Goal: Information Seeking & Learning: Learn about a topic

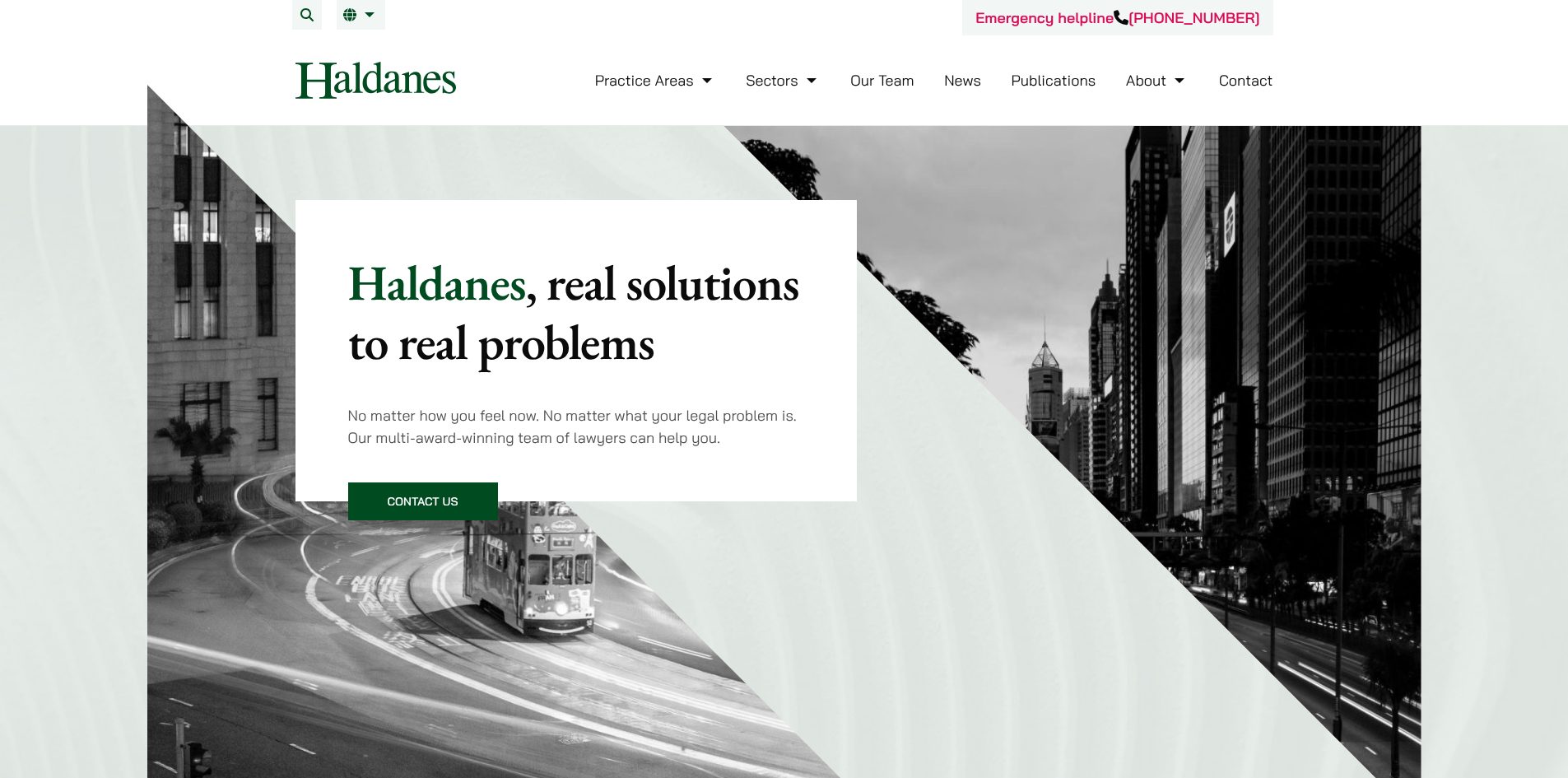
click at [348, 10] on link "EN" at bounding box center [361, 15] width 35 height 13
click at [364, 49] on link "繁" at bounding box center [443, 47] width 214 height 33
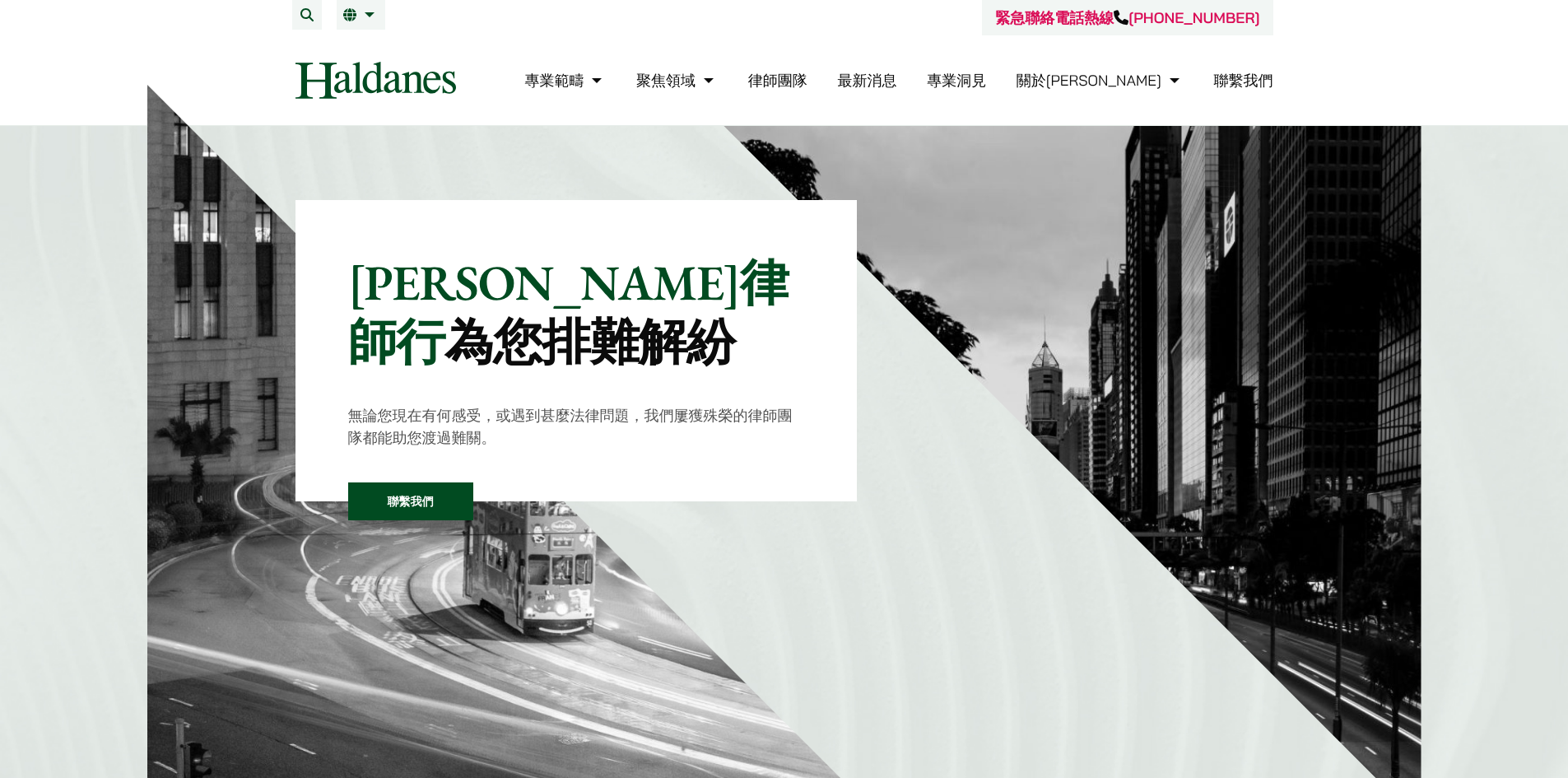
click at [807, 80] on link "律師團隊" at bounding box center [777, 80] width 60 height 19
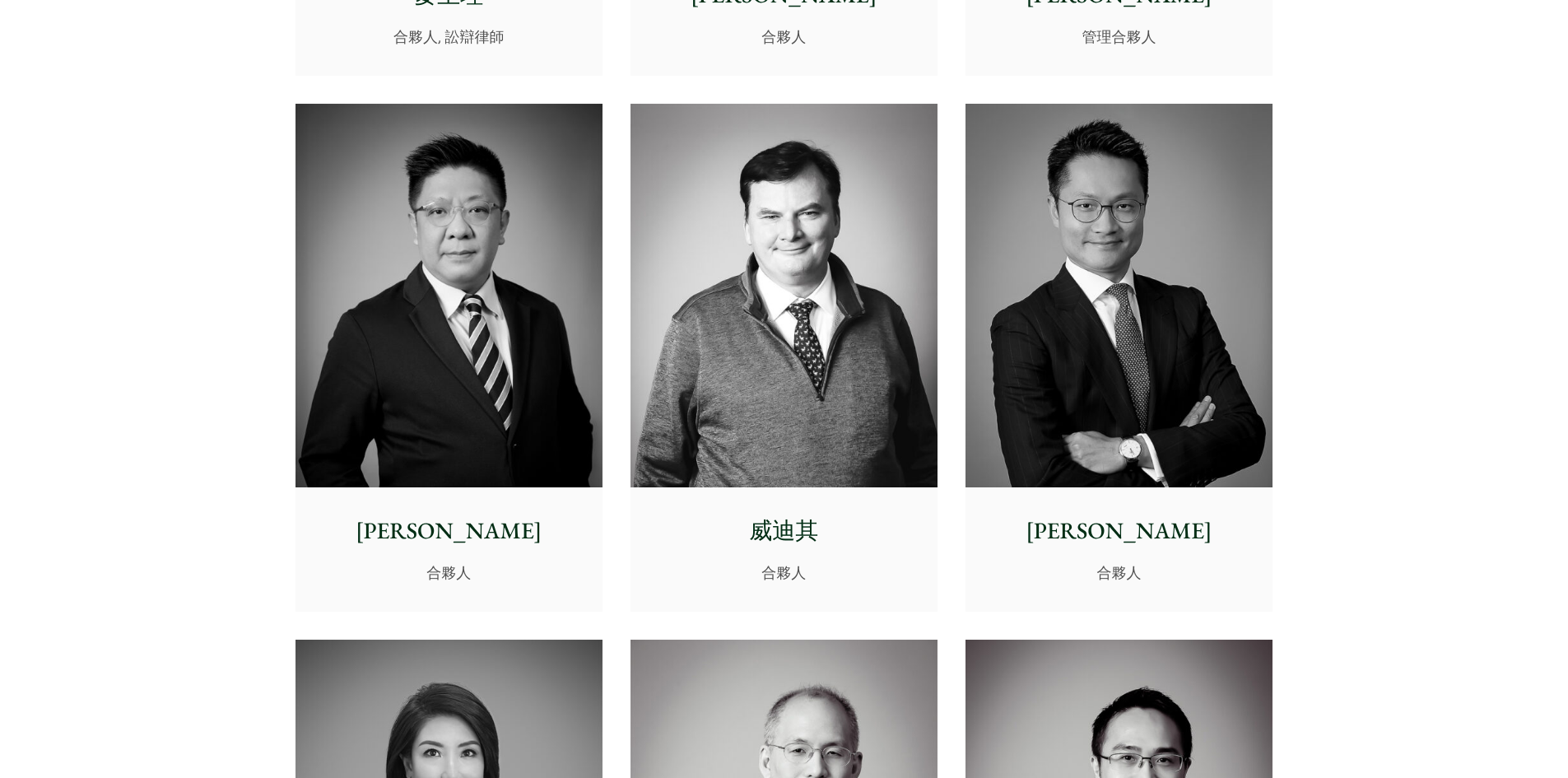
scroll to position [905, 0]
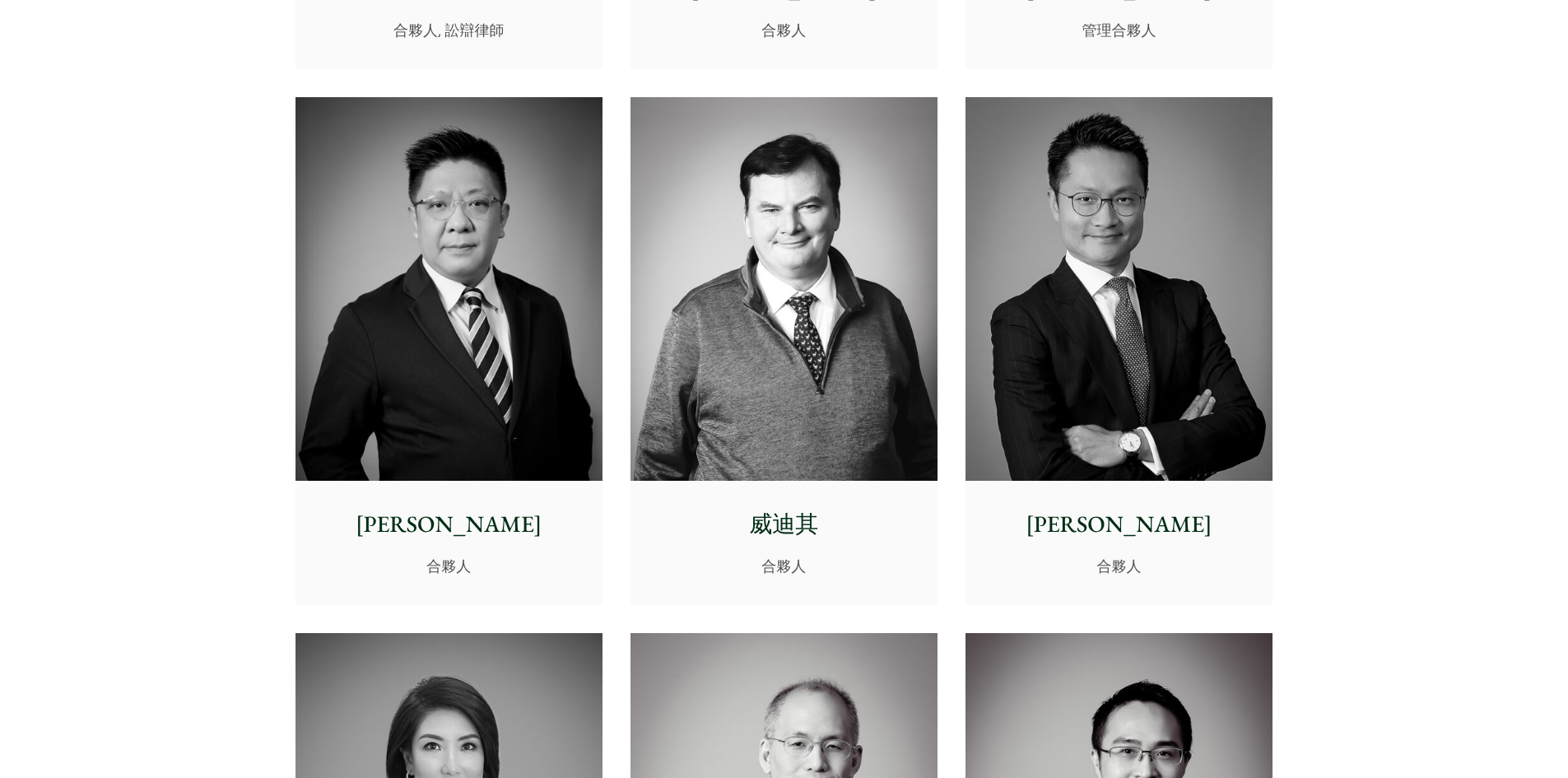
click at [724, 511] on p "威迪其" at bounding box center [784, 524] width 281 height 34
drag, startPoint x: 947, startPoint y: 524, endPoint x: 733, endPoint y: 522, distance: 214.0
copy p "威迪其"
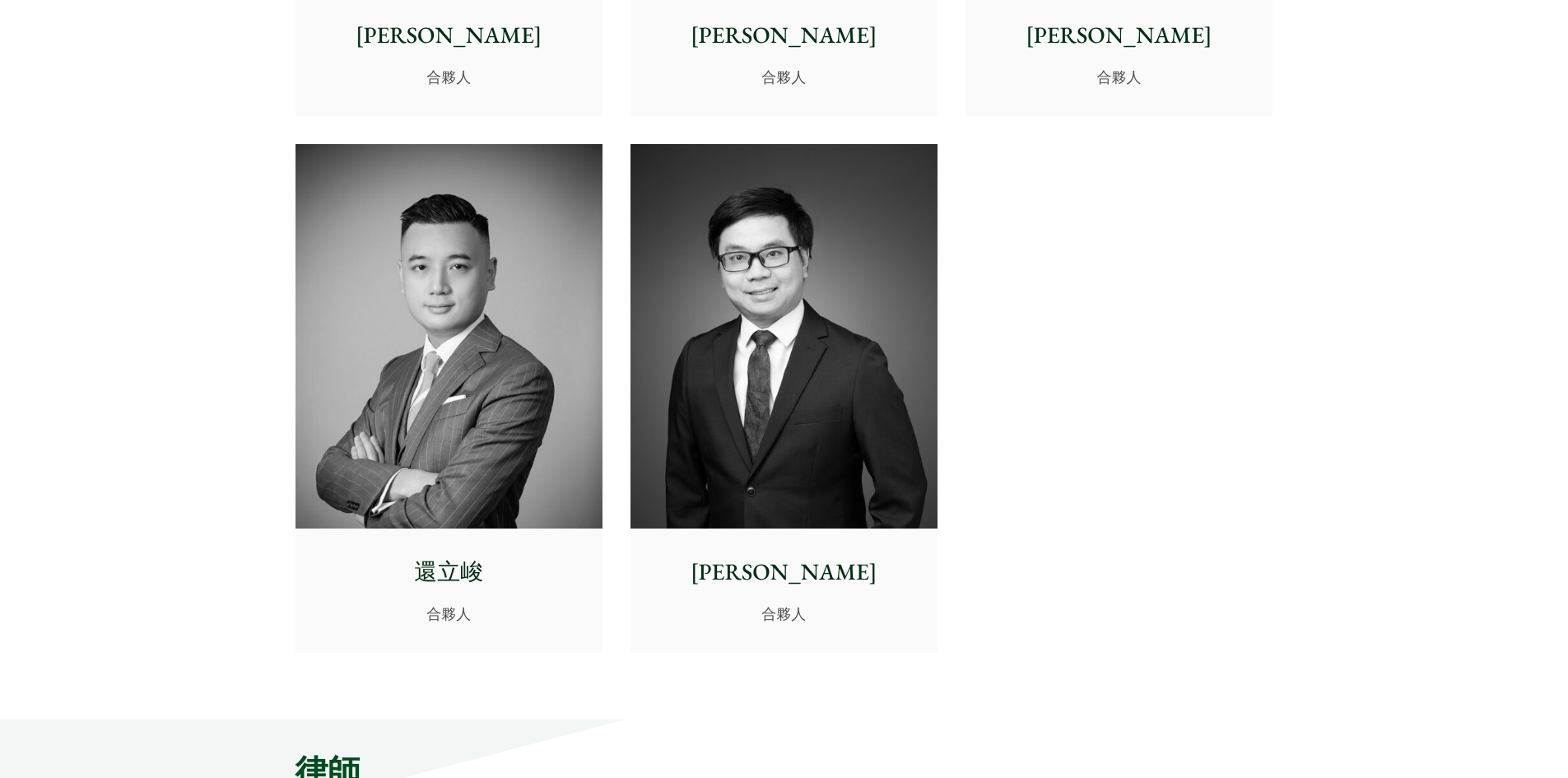
scroll to position [4033, 0]
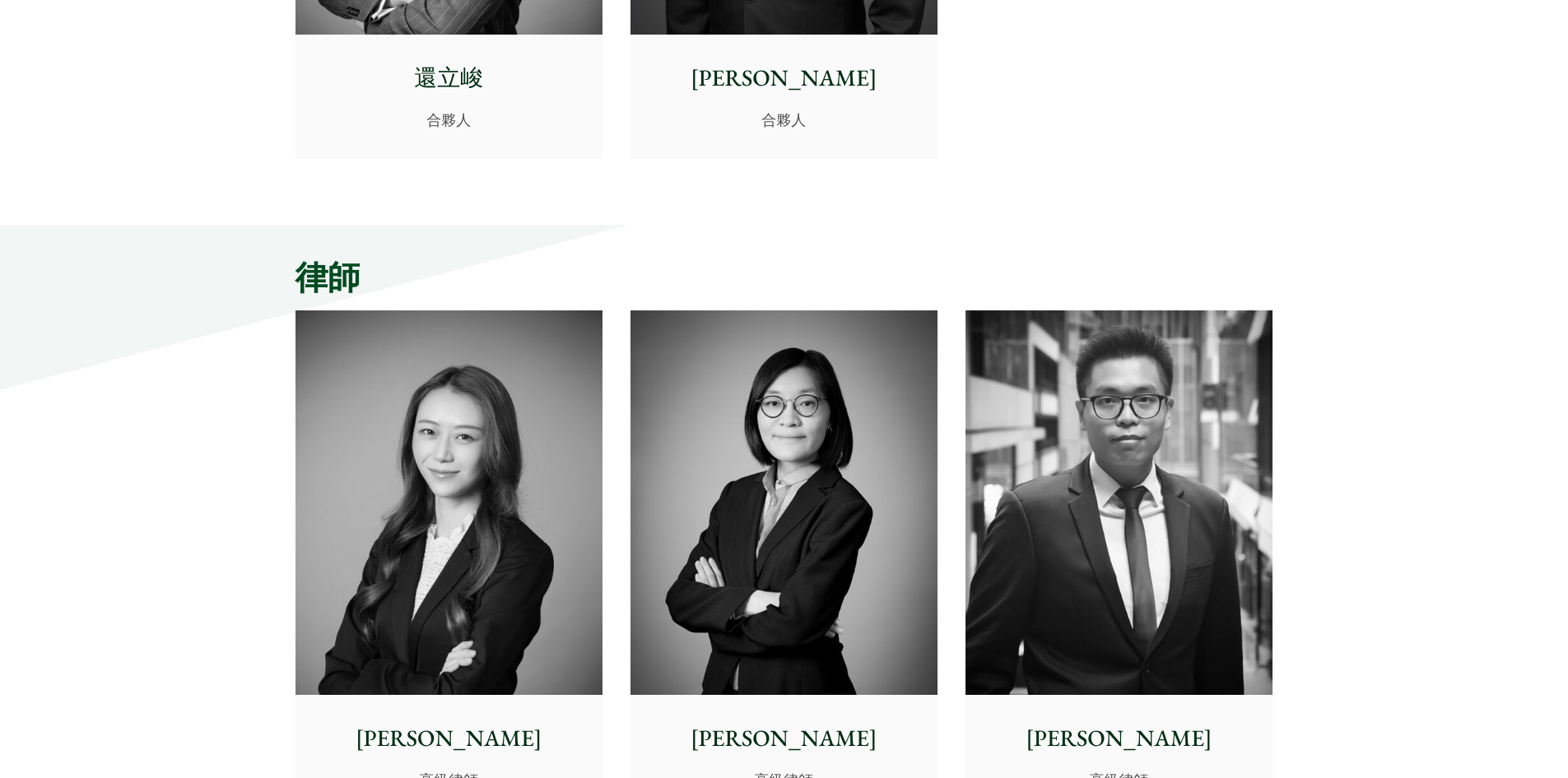
click at [776, 490] on img at bounding box center [784, 502] width 307 height 384
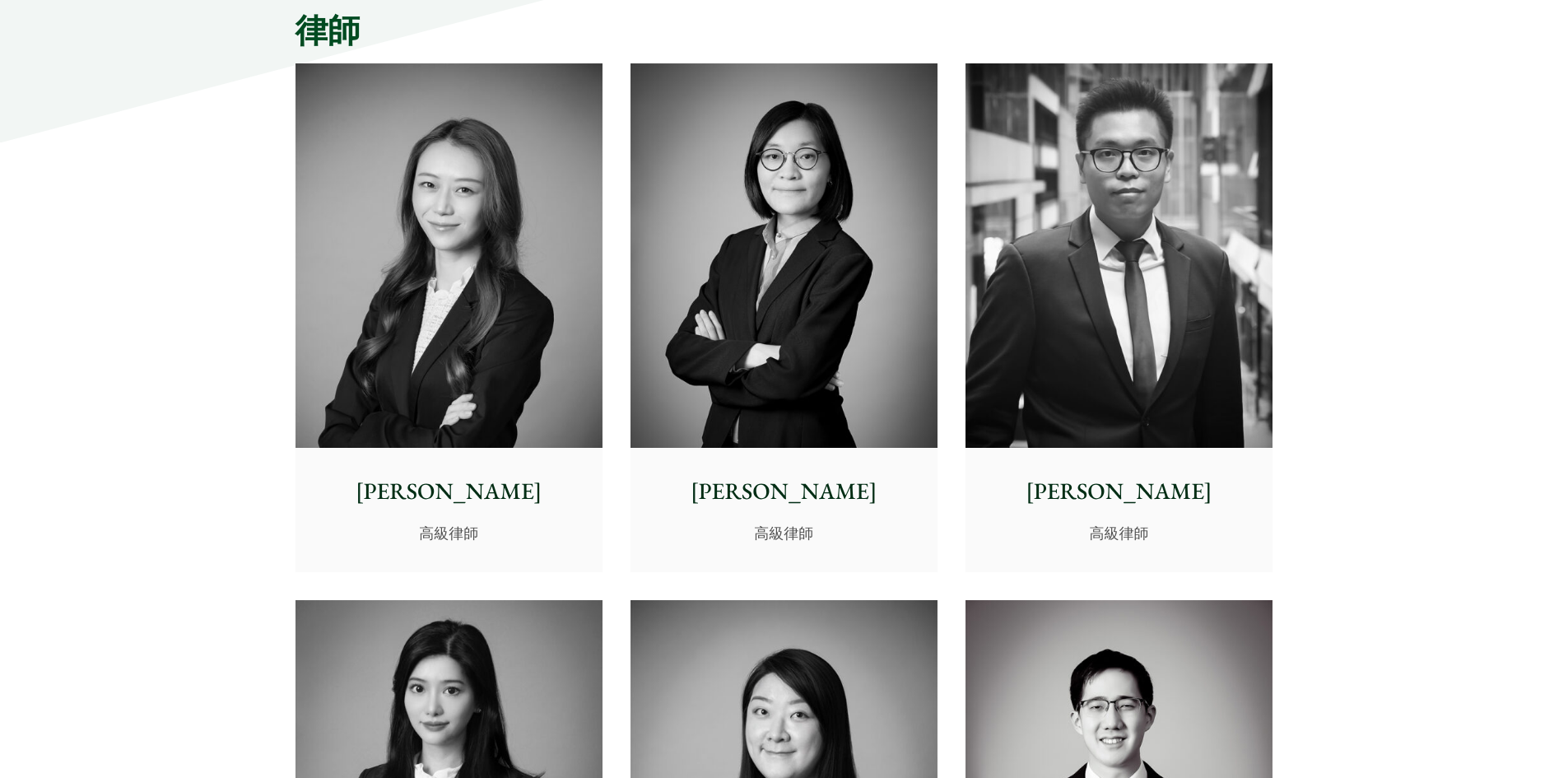
click at [429, 345] on img at bounding box center [449, 256] width 307 height 384
click at [1109, 415] on img at bounding box center [1119, 256] width 307 height 384
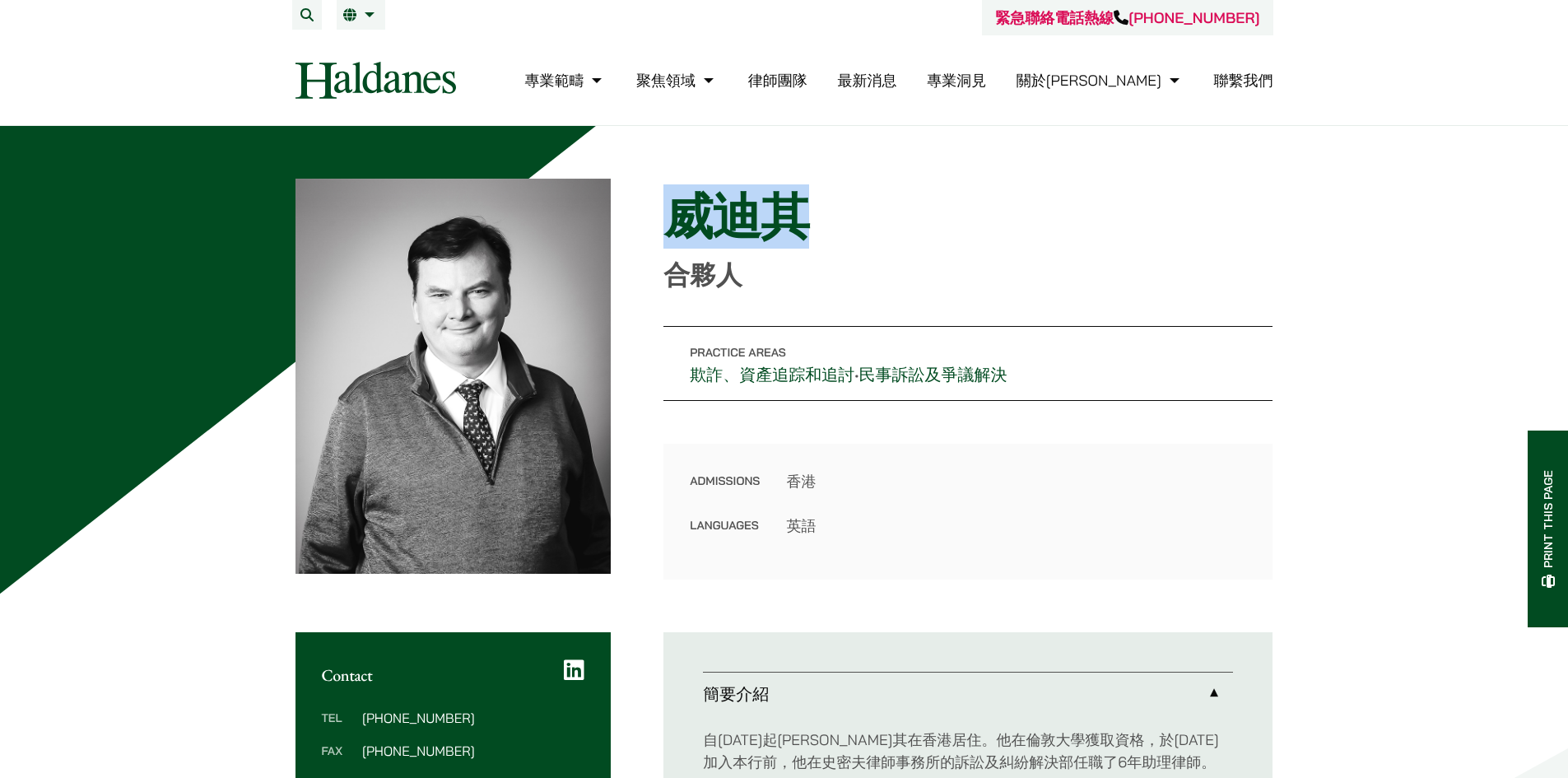
drag, startPoint x: 821, startPoint y: 224, endPoint x: 679, endPoint y: 228, distance: 142.1
click at [679, 228] on h1 "威迪其" at bounding box center [968, 216] width 609 height 60
copy h1 "威迪其"
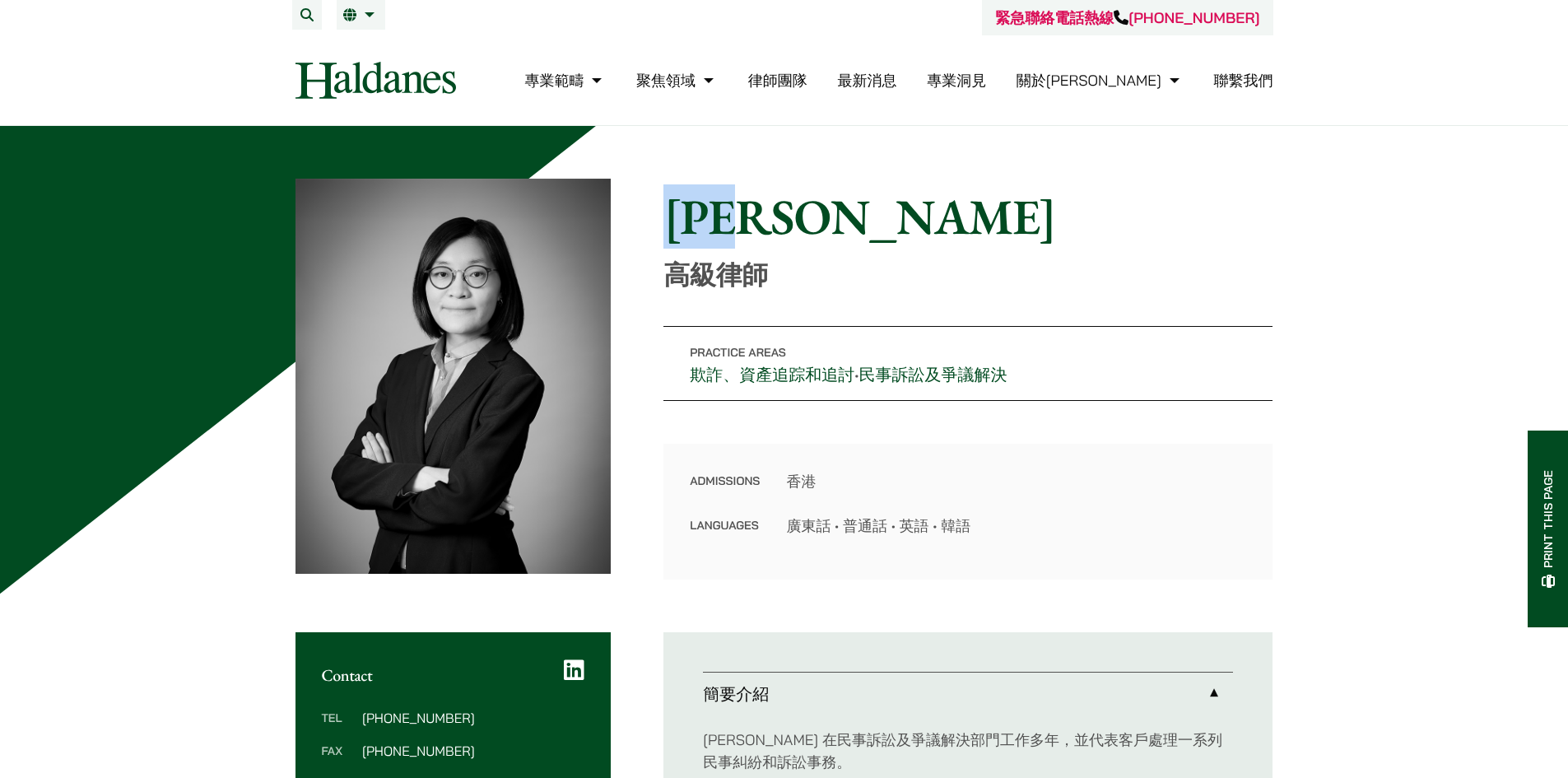
drag, startPoint x: 652, startPoint y: 205, endPoint x: 852, endPoint y: 190, distance: 200.6
click at [852, 190] on div "Home » Lawyers » 梁蔚茵 梁蔚茵 高級律師 Practice Areas 欺詐、資產追踪和追討 • 民事訴訟及爭議解決 Admissions …" at bounding box center [784, 379] width 978 height 401
copy h1 "[PERSON_NAME]"
click at [352, 19] on link "繁" at bounding box center [361, 15] width 35 height 13
click at [366, 42] on span "EN" at bounding box center [358, 48] width 18 height 17
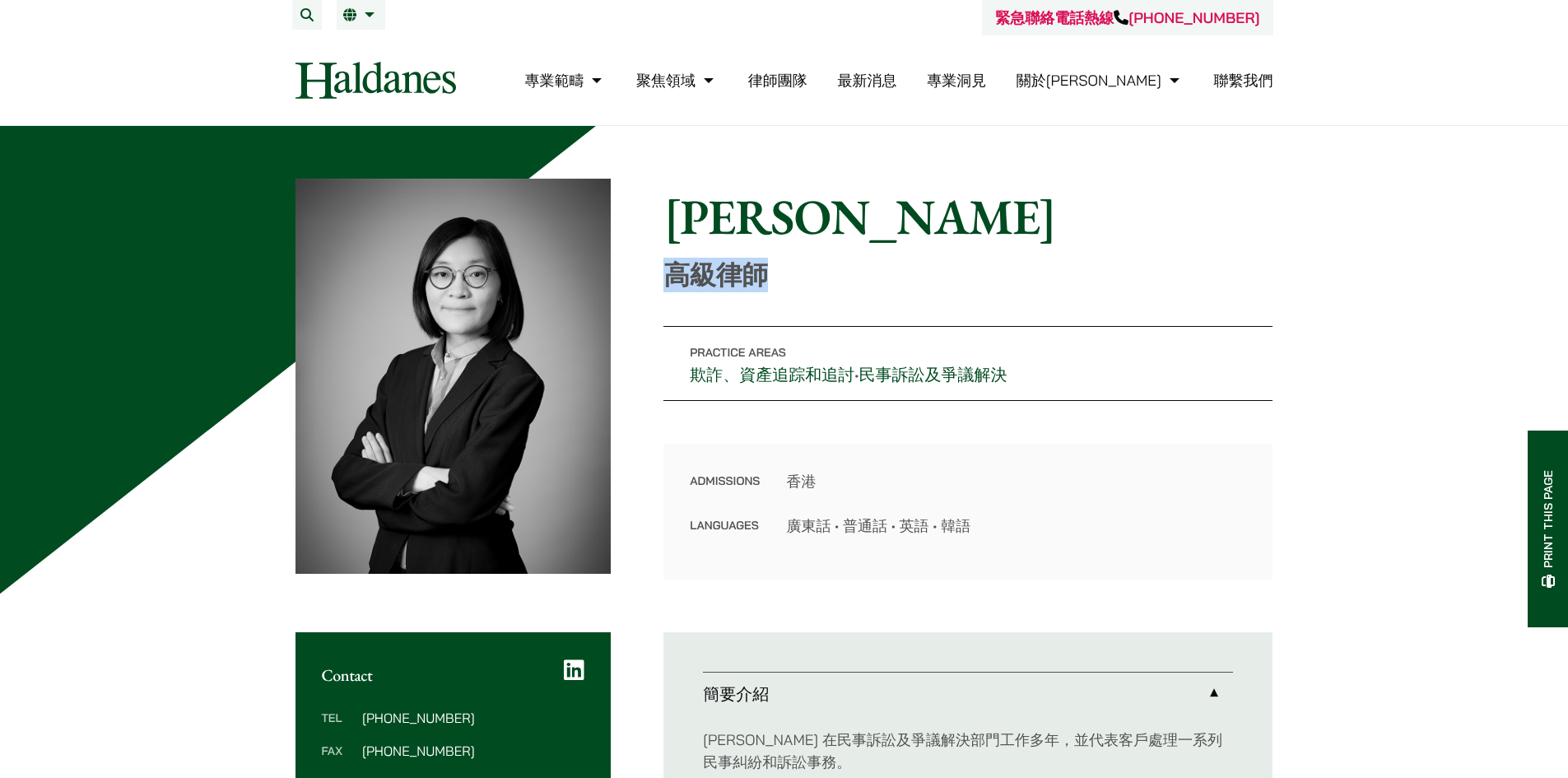
drag, startPoint x: 780, startPoint y: 288, endPoint x: 664, endPoint y: 283, distance: 116.1
click at [664, 283] on p "高級律師" at bounding box center [968, 274] width 609 height 31
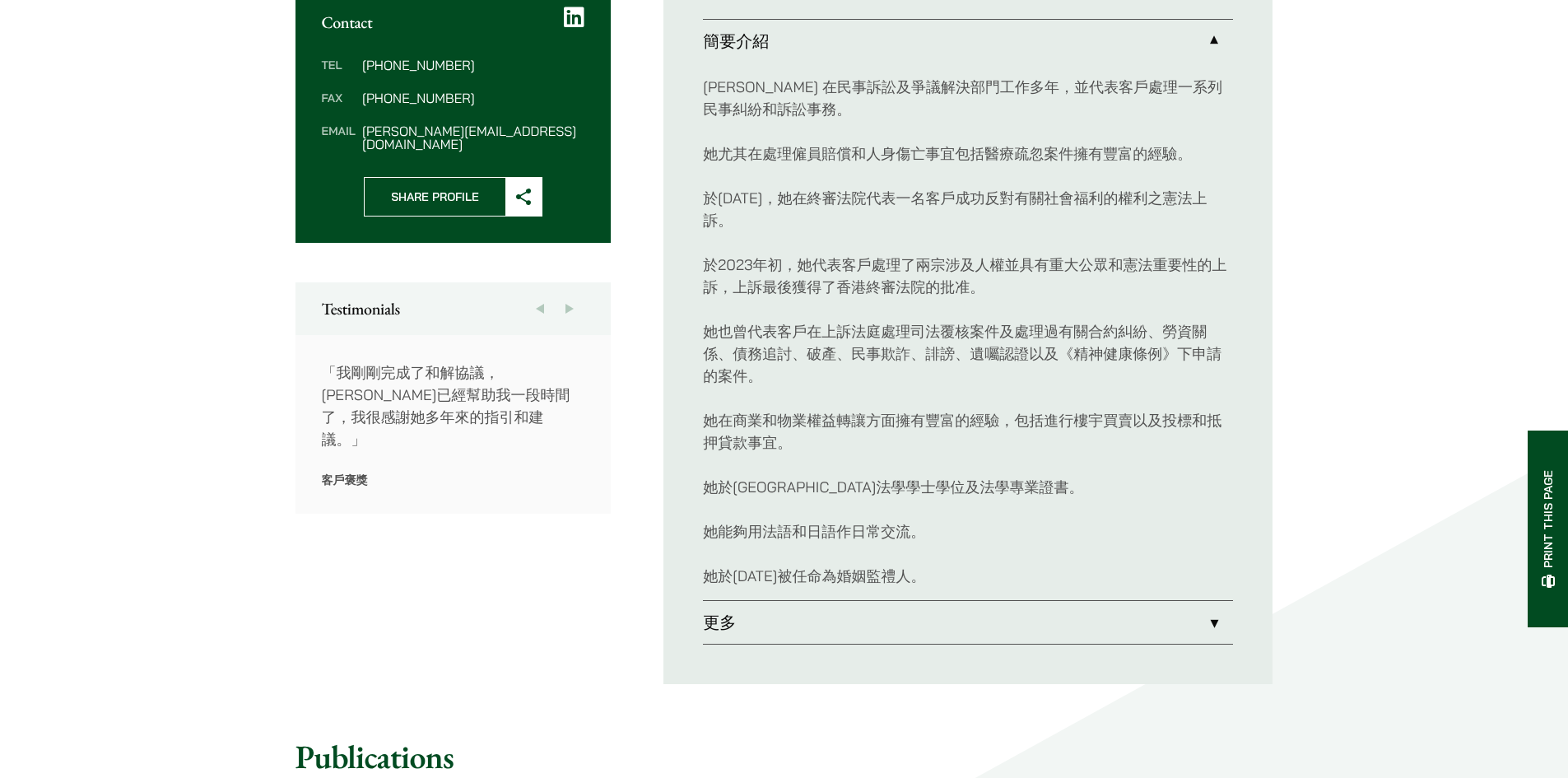
scroll to position [658, 0]
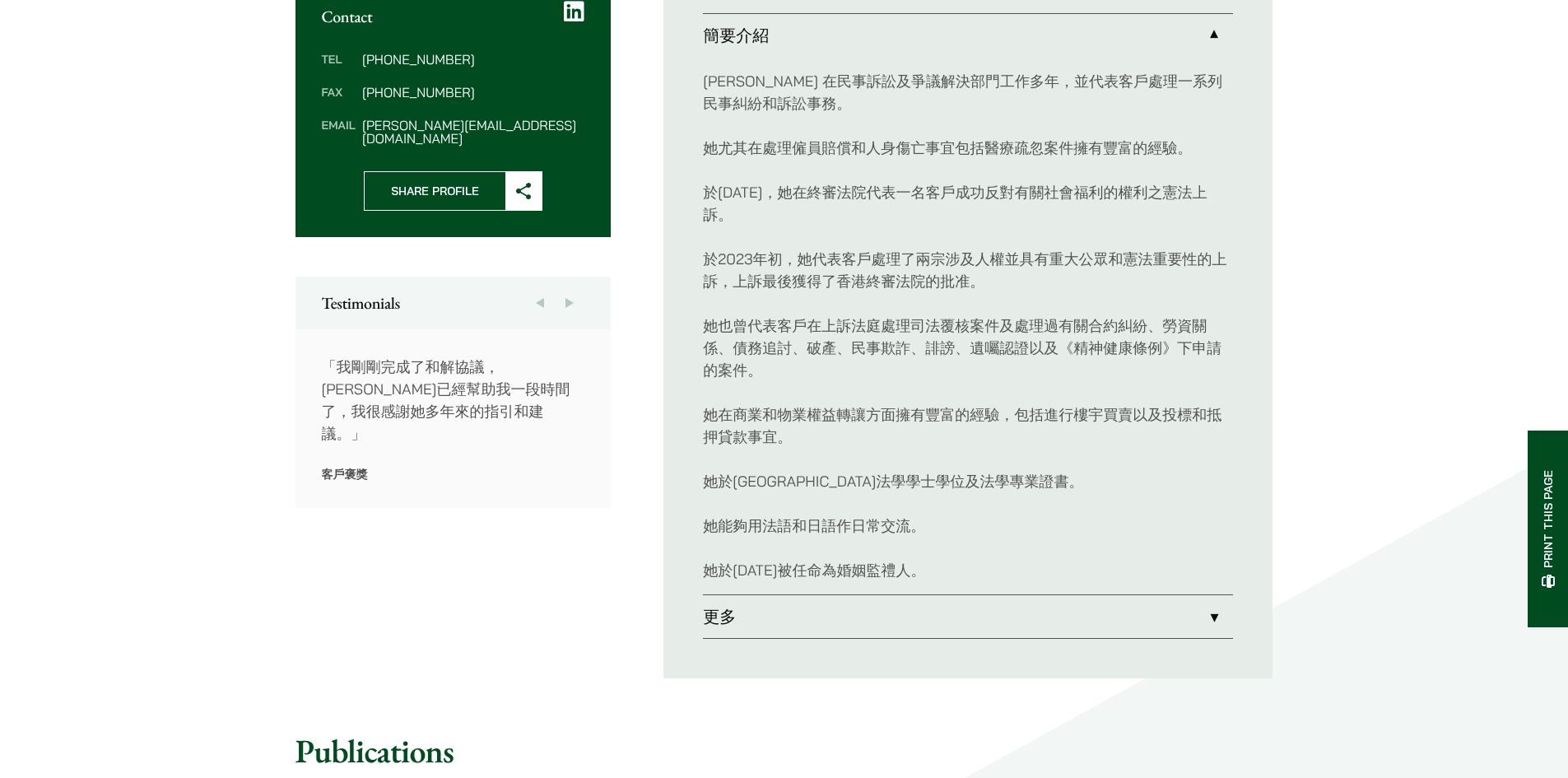
click at [1010, 599] on link "更多" at bounding box center [968, 616] width 530 height 43
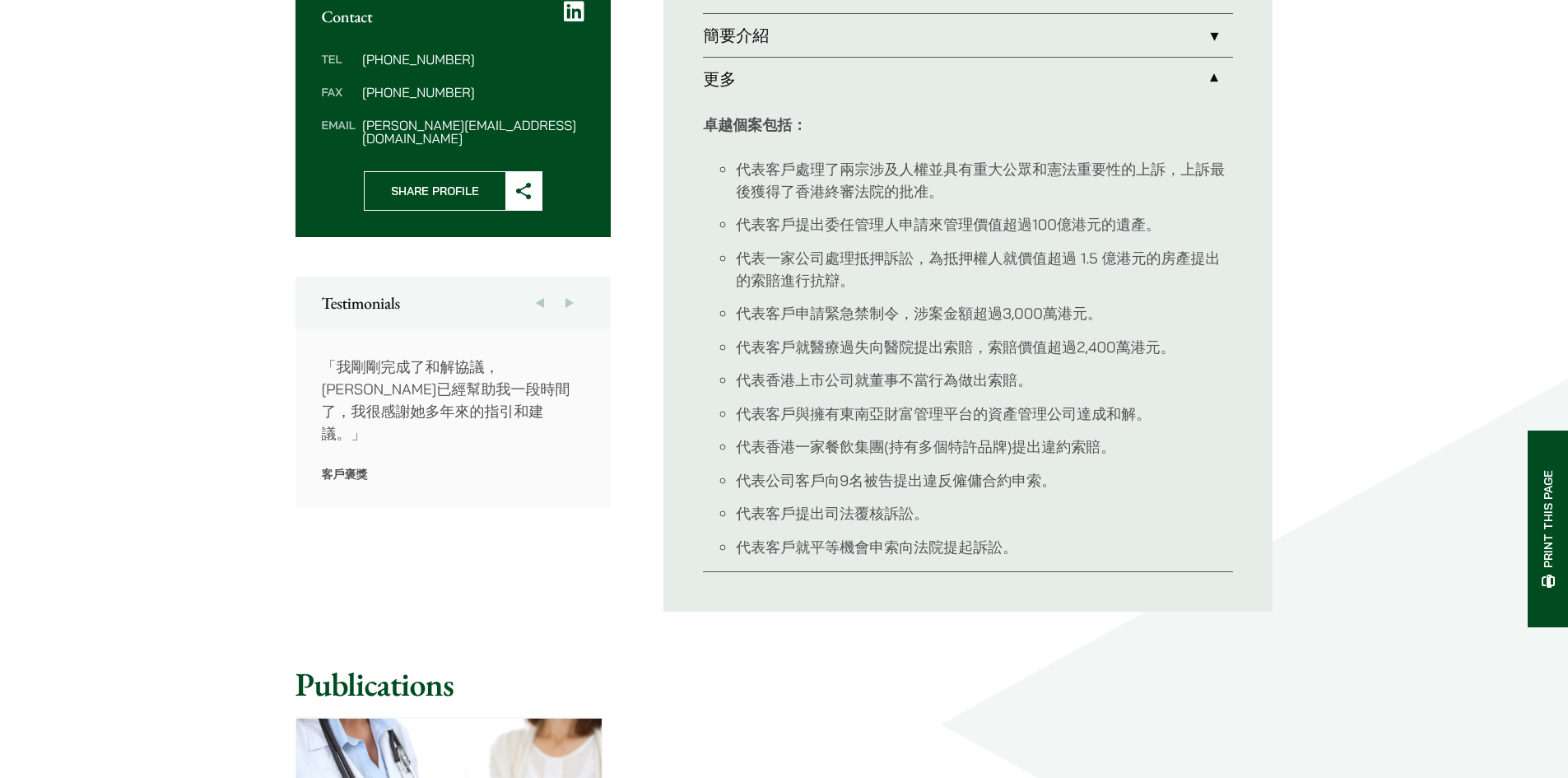
click at [991, 44] on link "簡要介紹" at bounding box center [968, 35] width 530 height 43
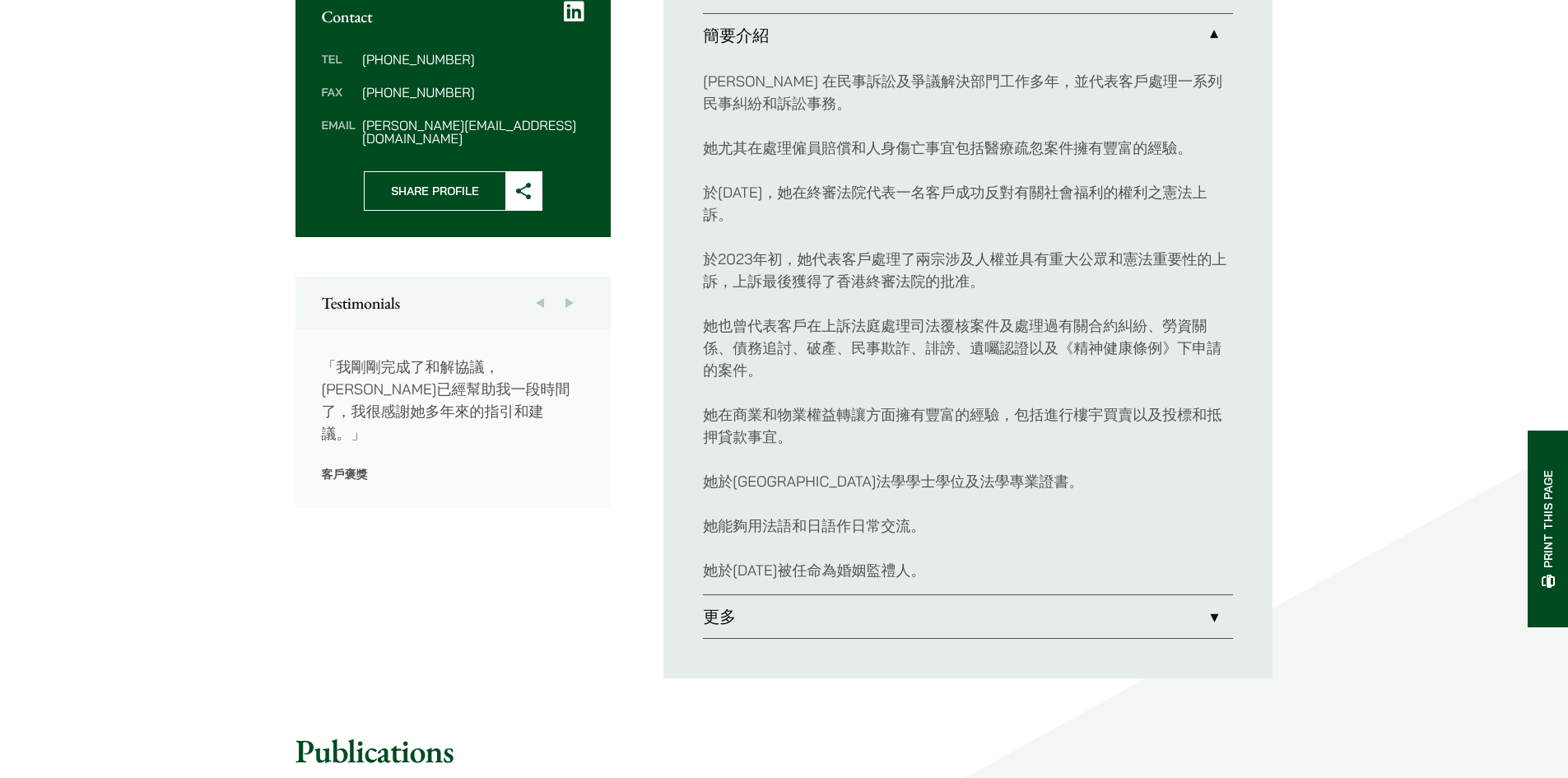
click at [976, 598] on link "更多" at bounding box center [968, 616] width 530 height 43
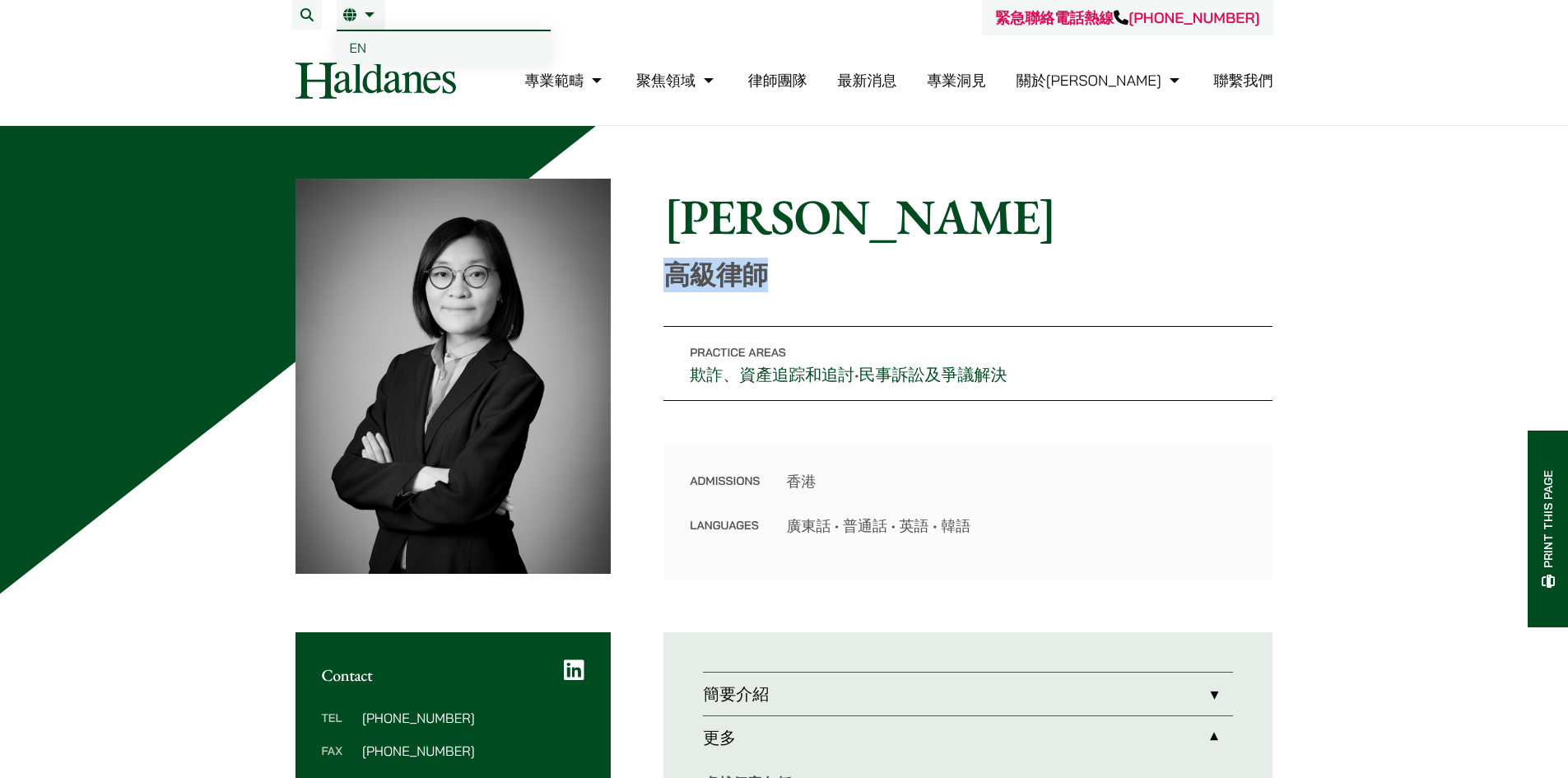
click at [368, 42] on link "EN" at bounding box center [443, 47] width 214 height 33
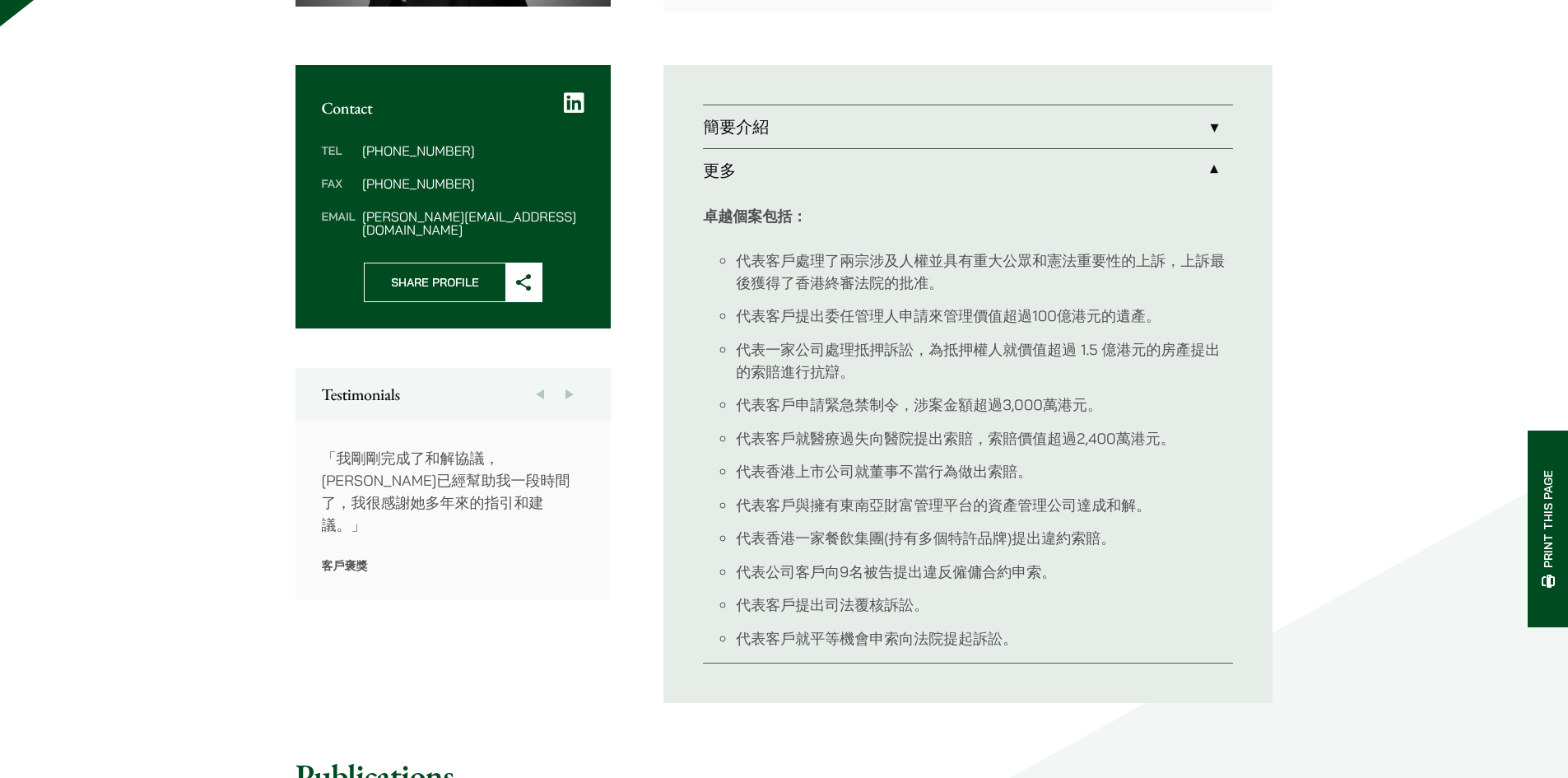
scroll to position [632, 0]
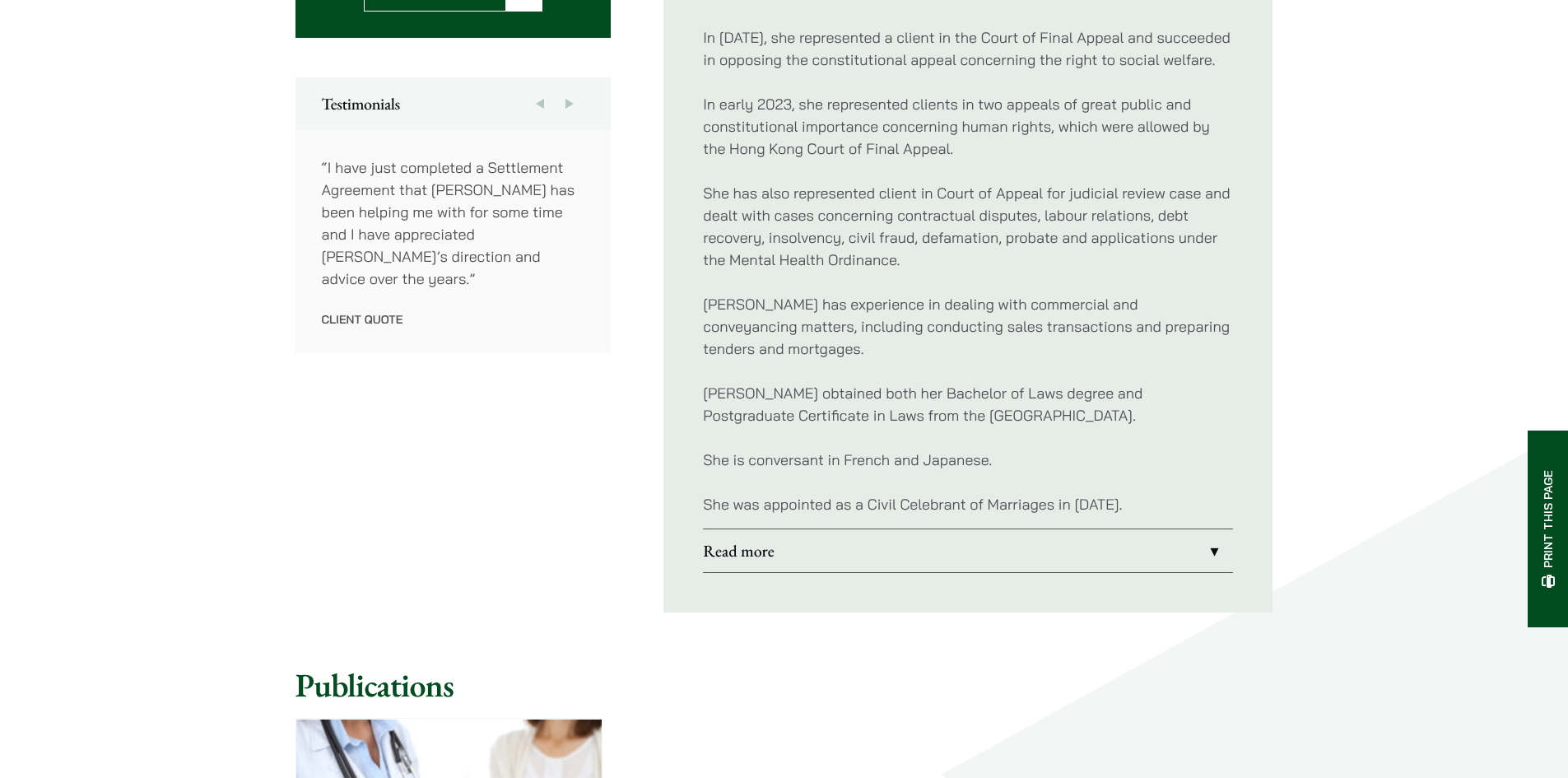
scroll to position [988, 0]
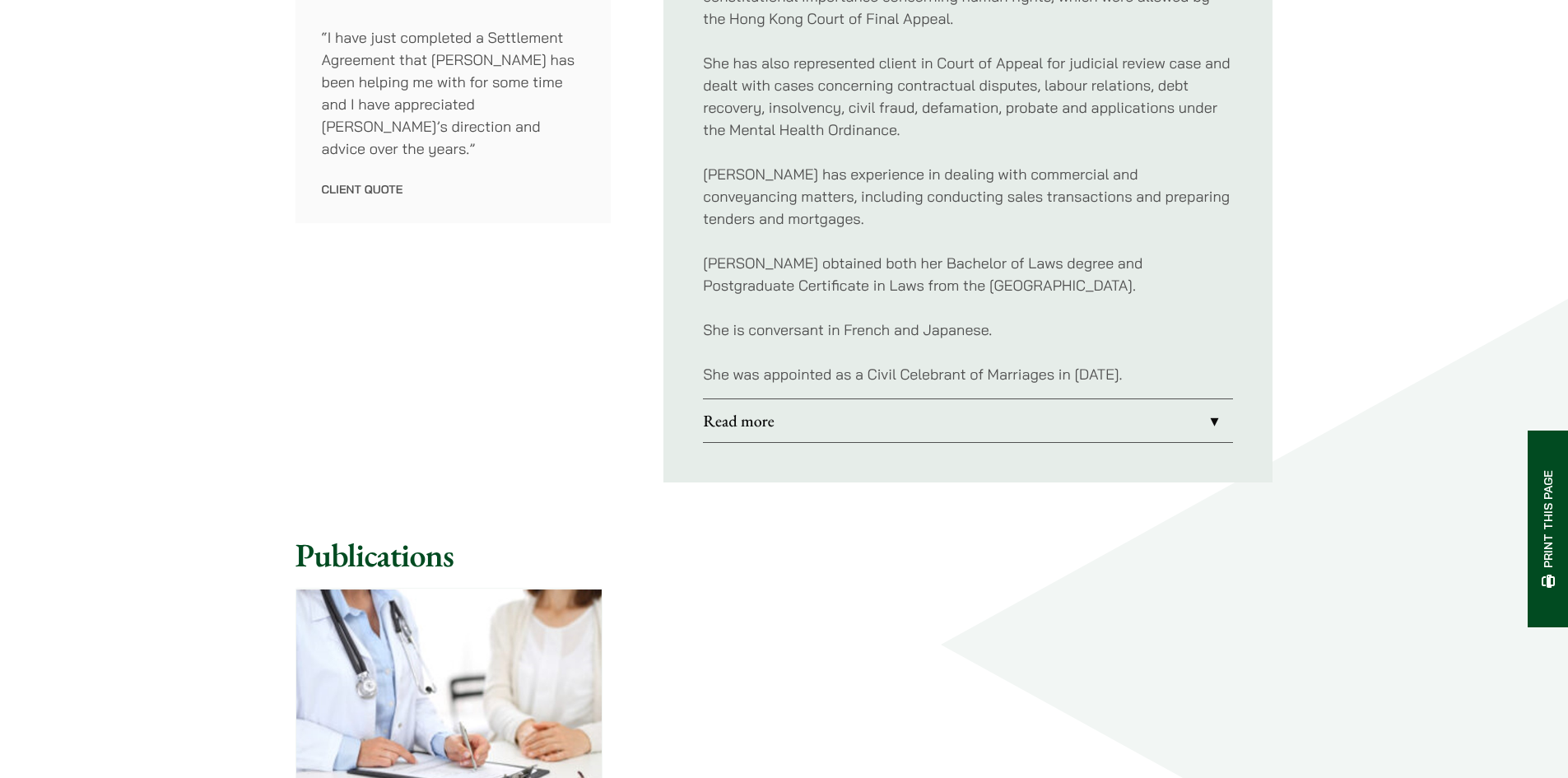
click at [878, 410] on link "Read more" at bounding box center [968, 420] width 530 height 43
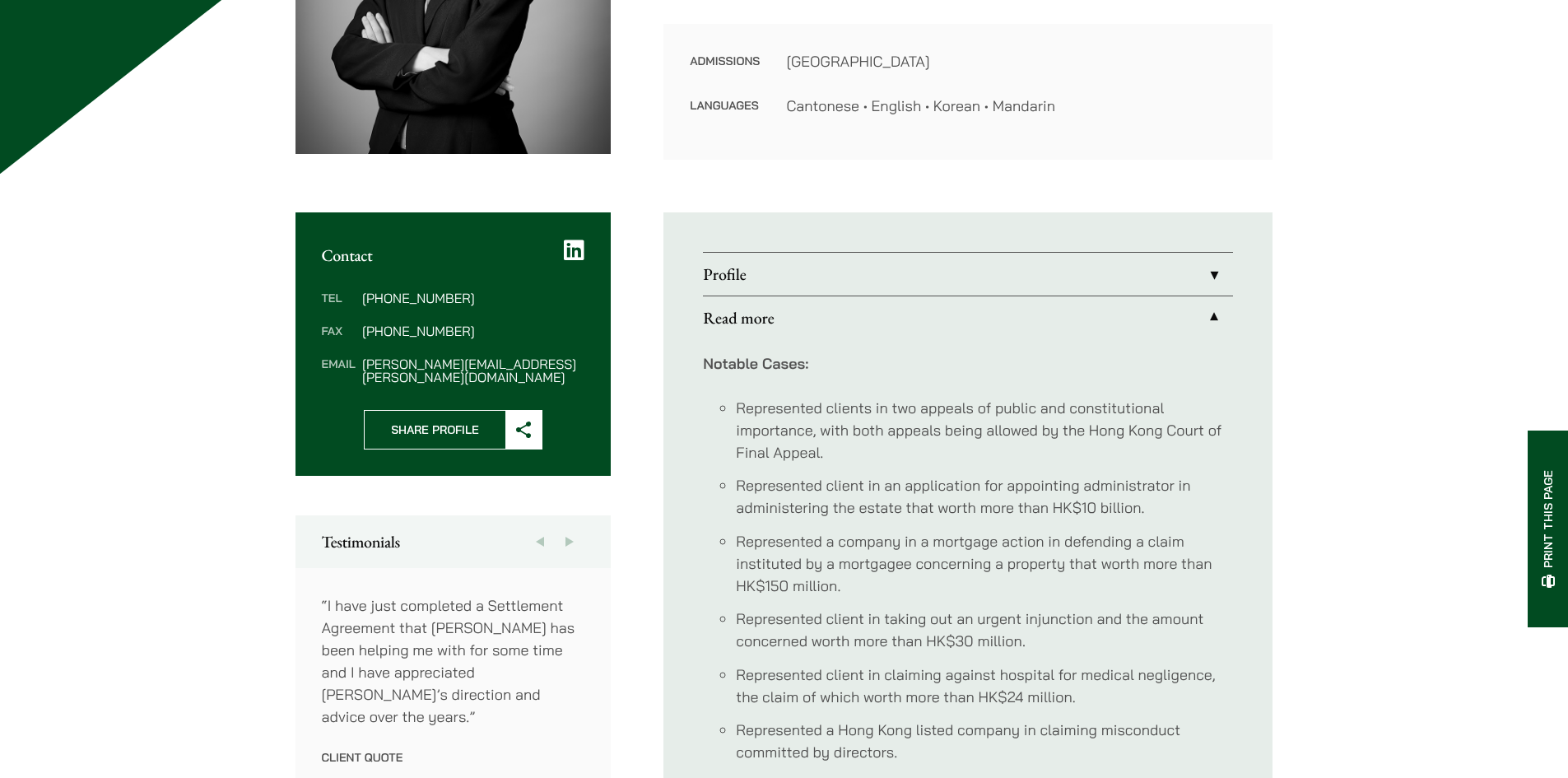
scroll to position [412, 0]
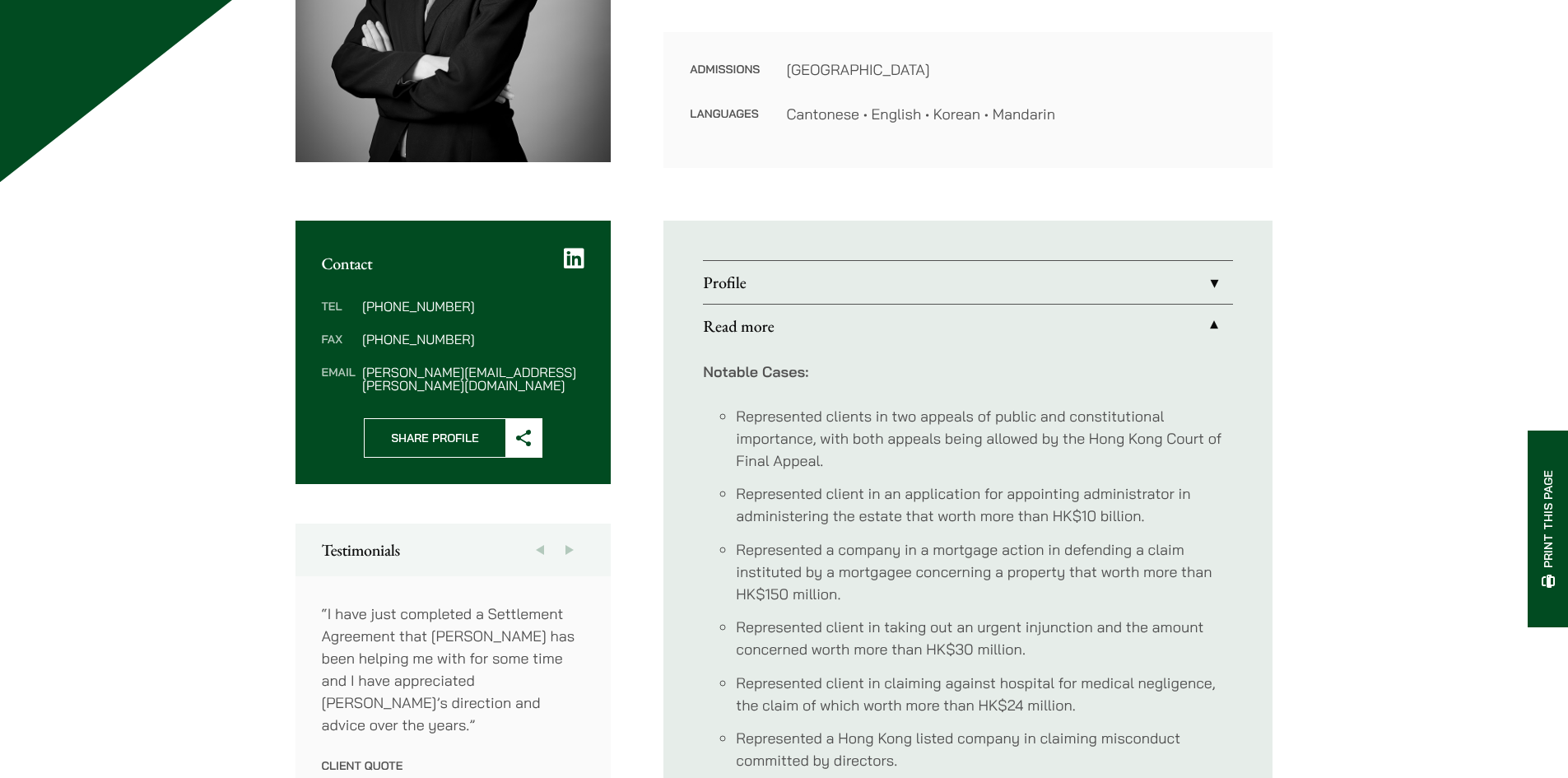
click at [857, 286] on link "Profile" at bounding box center [968, 282] width 530 height 43
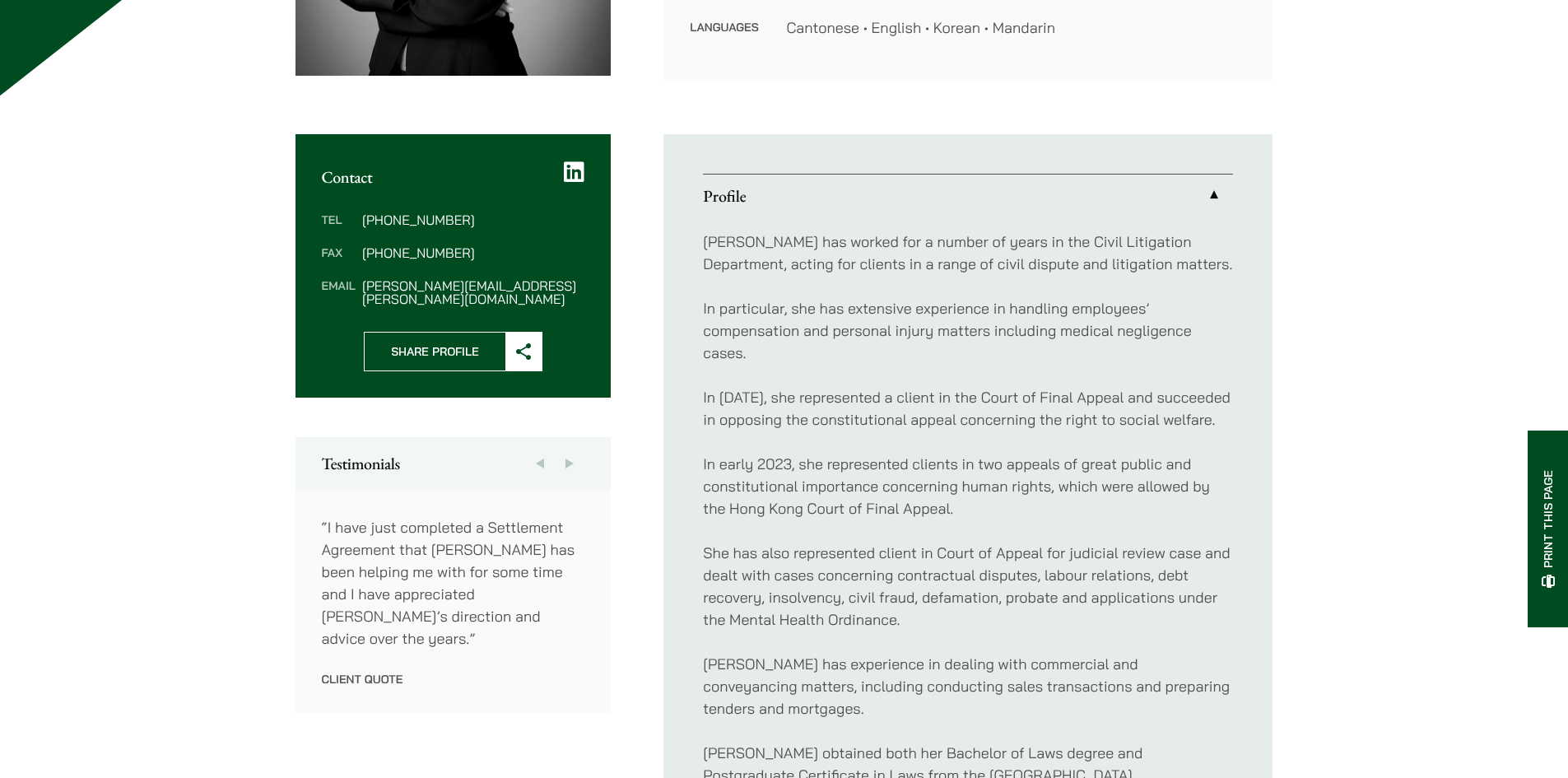
scroll to position [494, 0]
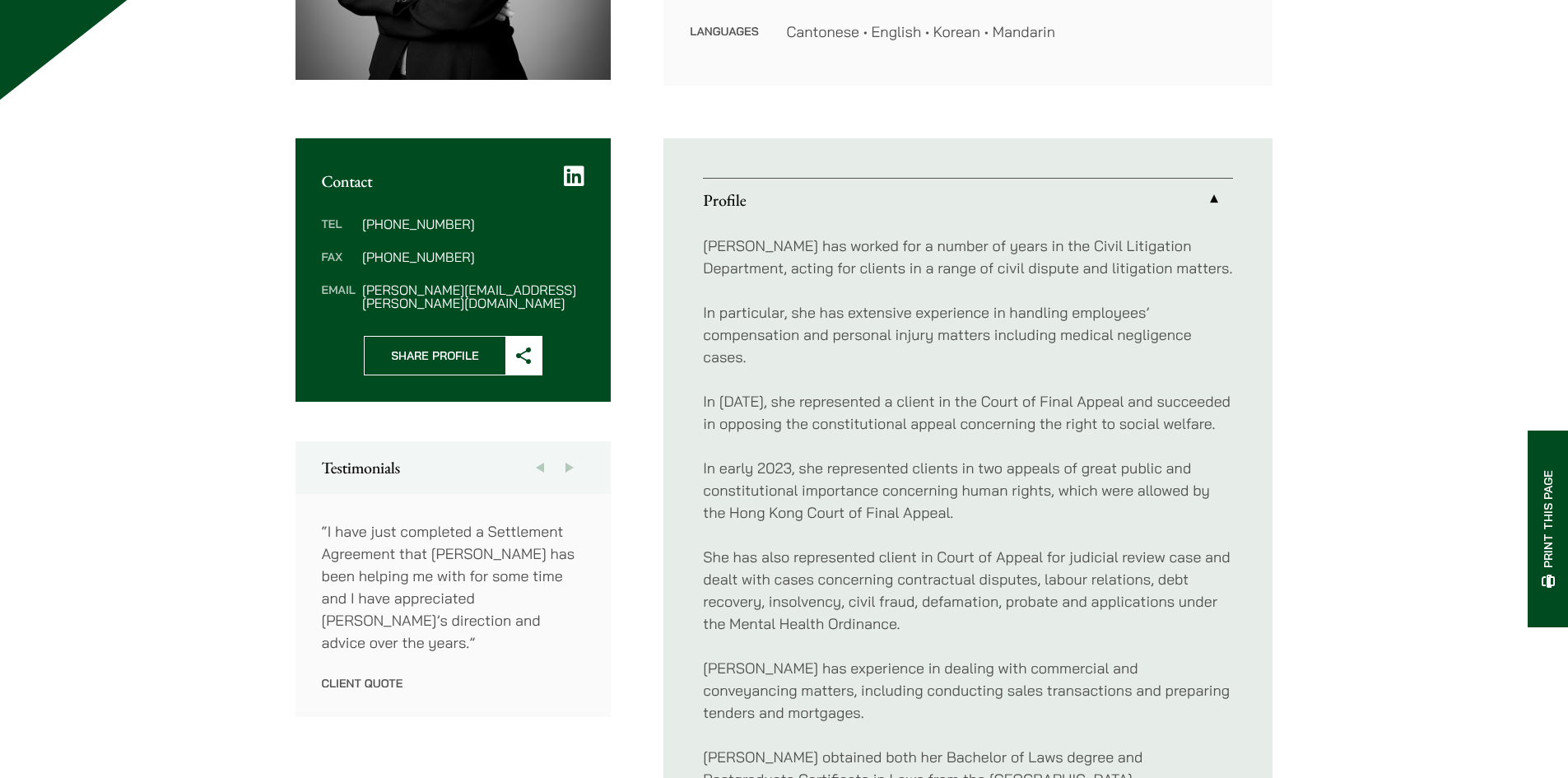
click at [579, 461] on button "Next" at bounding box center [569, 467] width 29 height 53
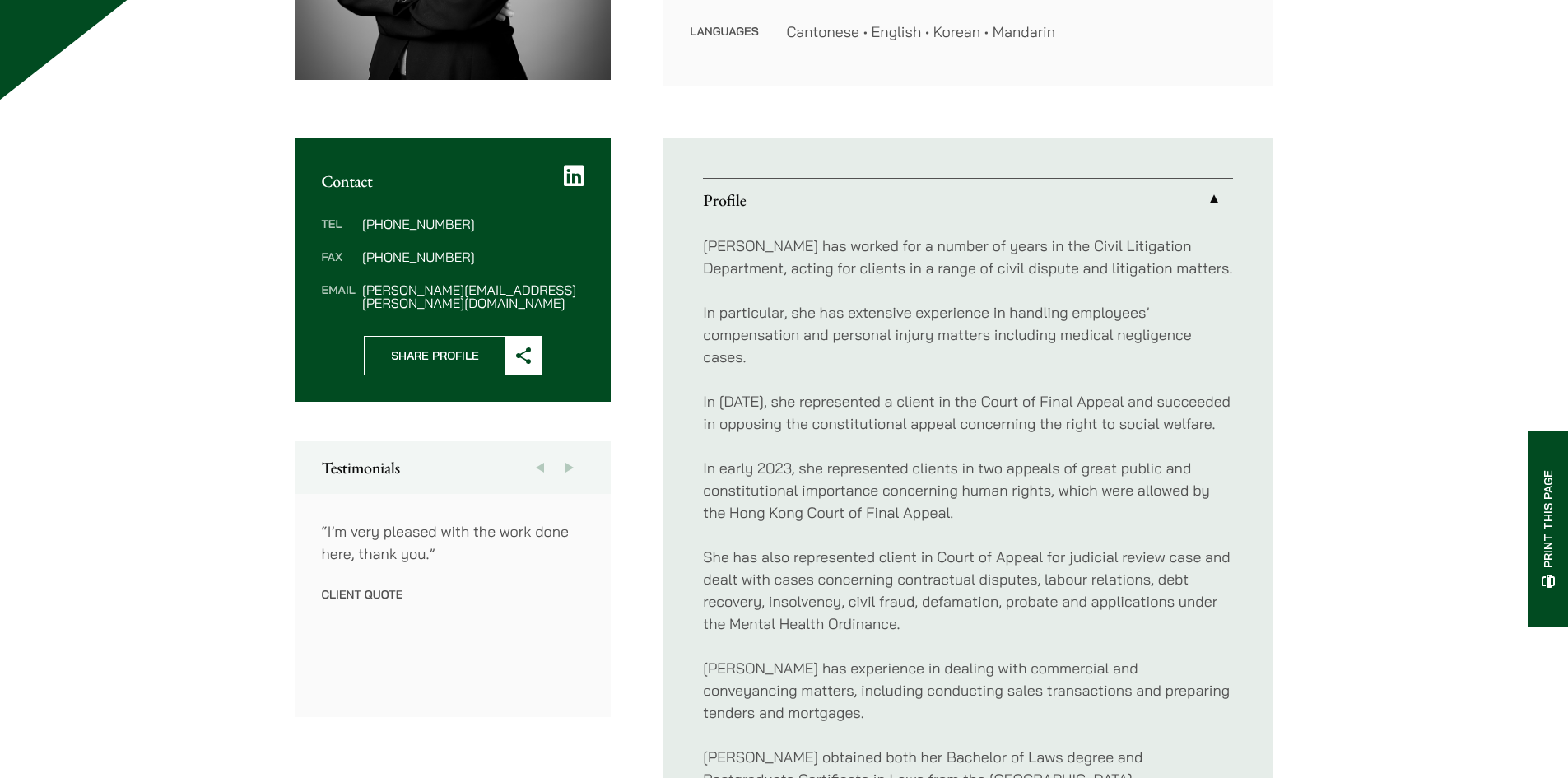
click at [579, 461] on button "Next" at bounding box center [569, 467] width 29 height 53
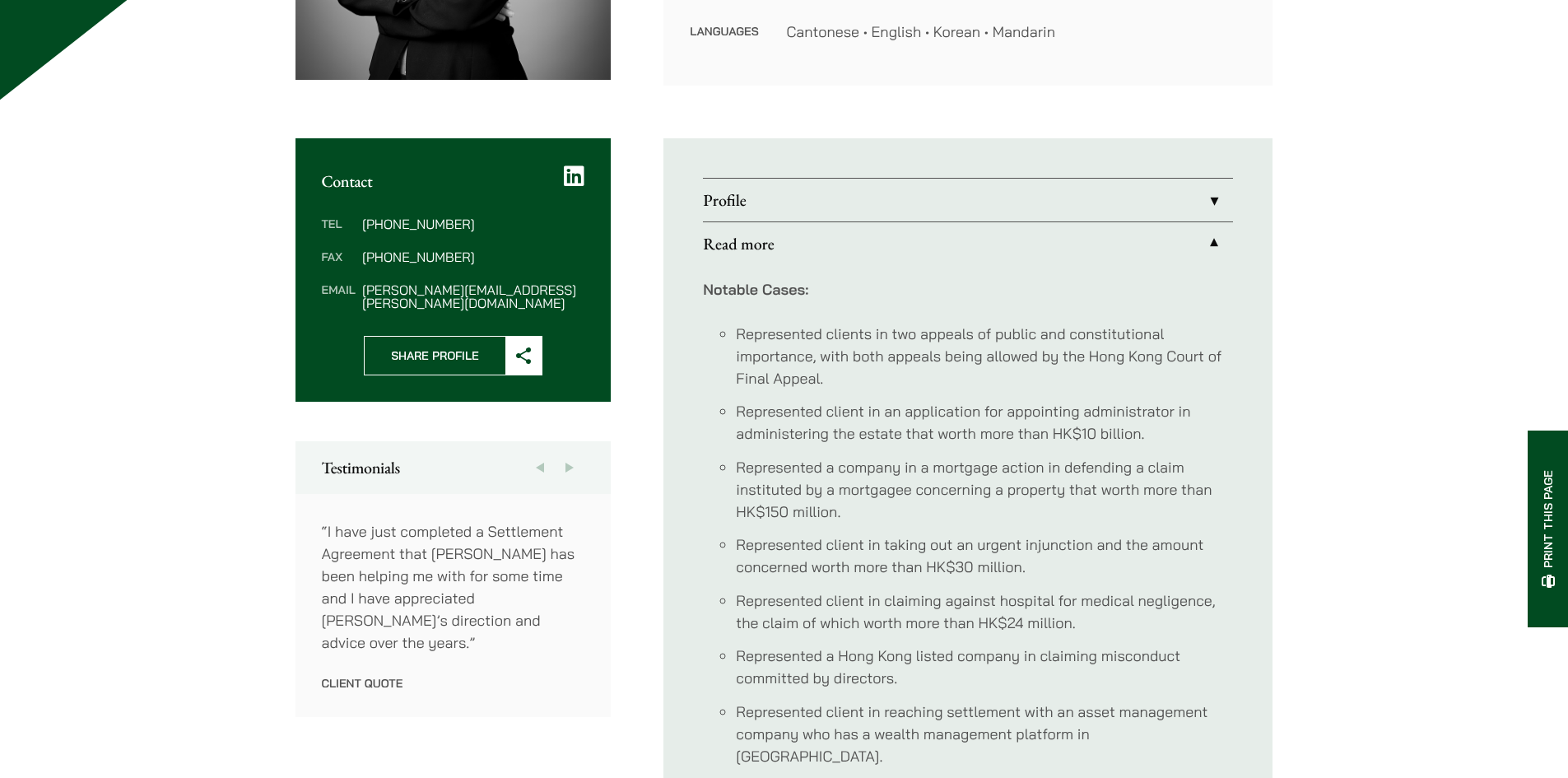
scroll to position [632, 0]
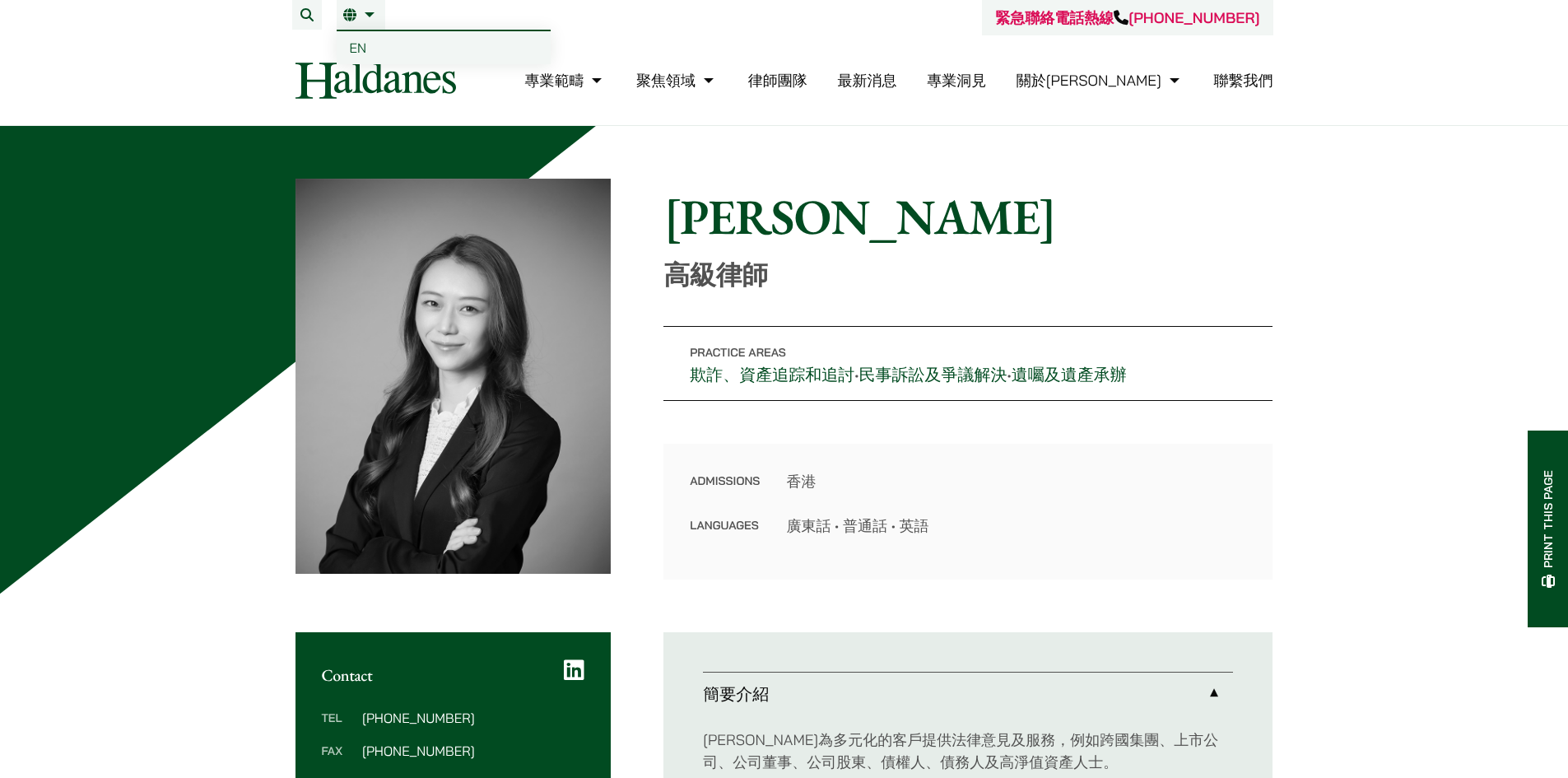
click at [389, 47] on link "EN" at bounding box center [443, 47] width 214 height 33
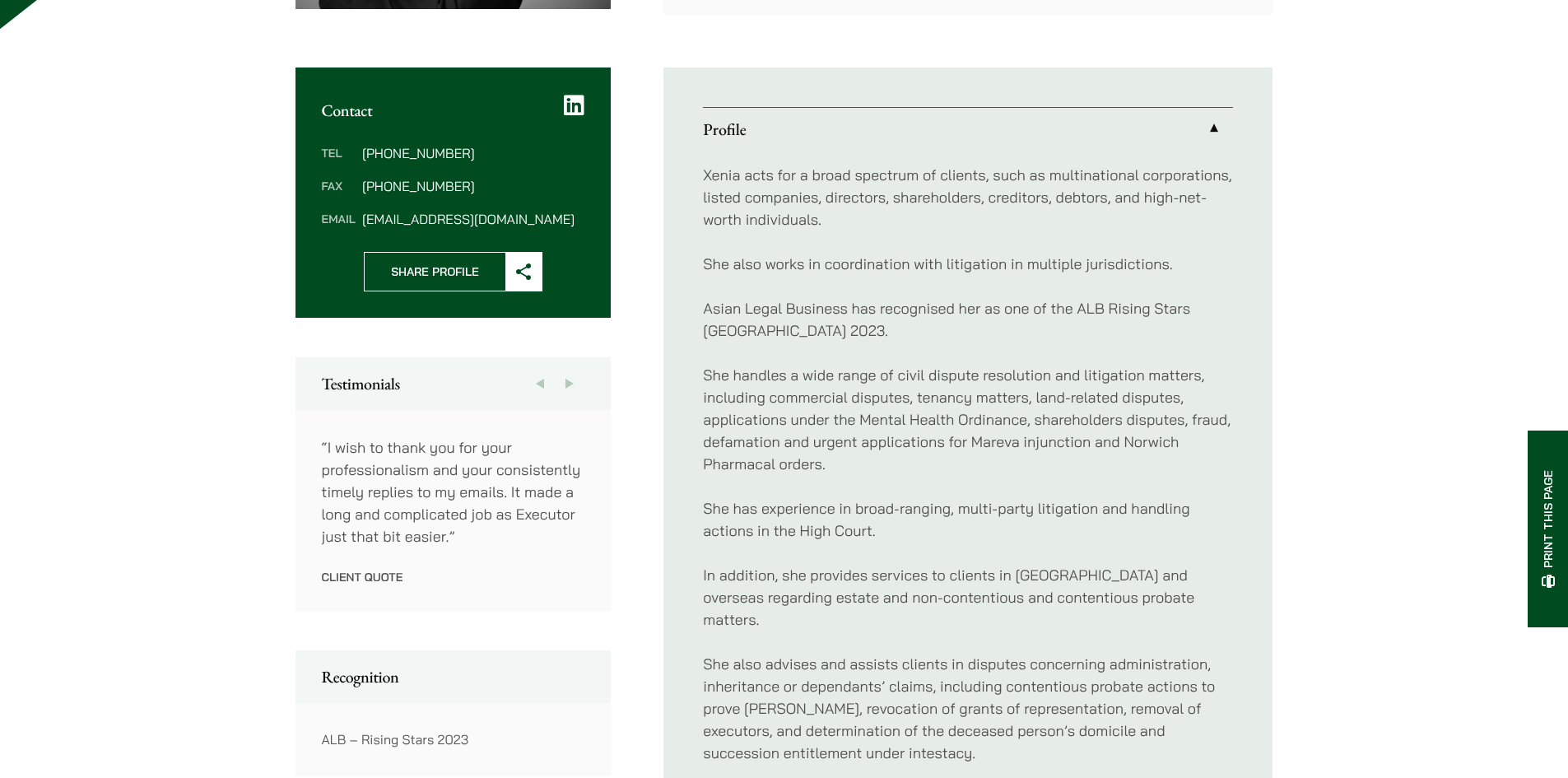
scroll to position [576, 0]
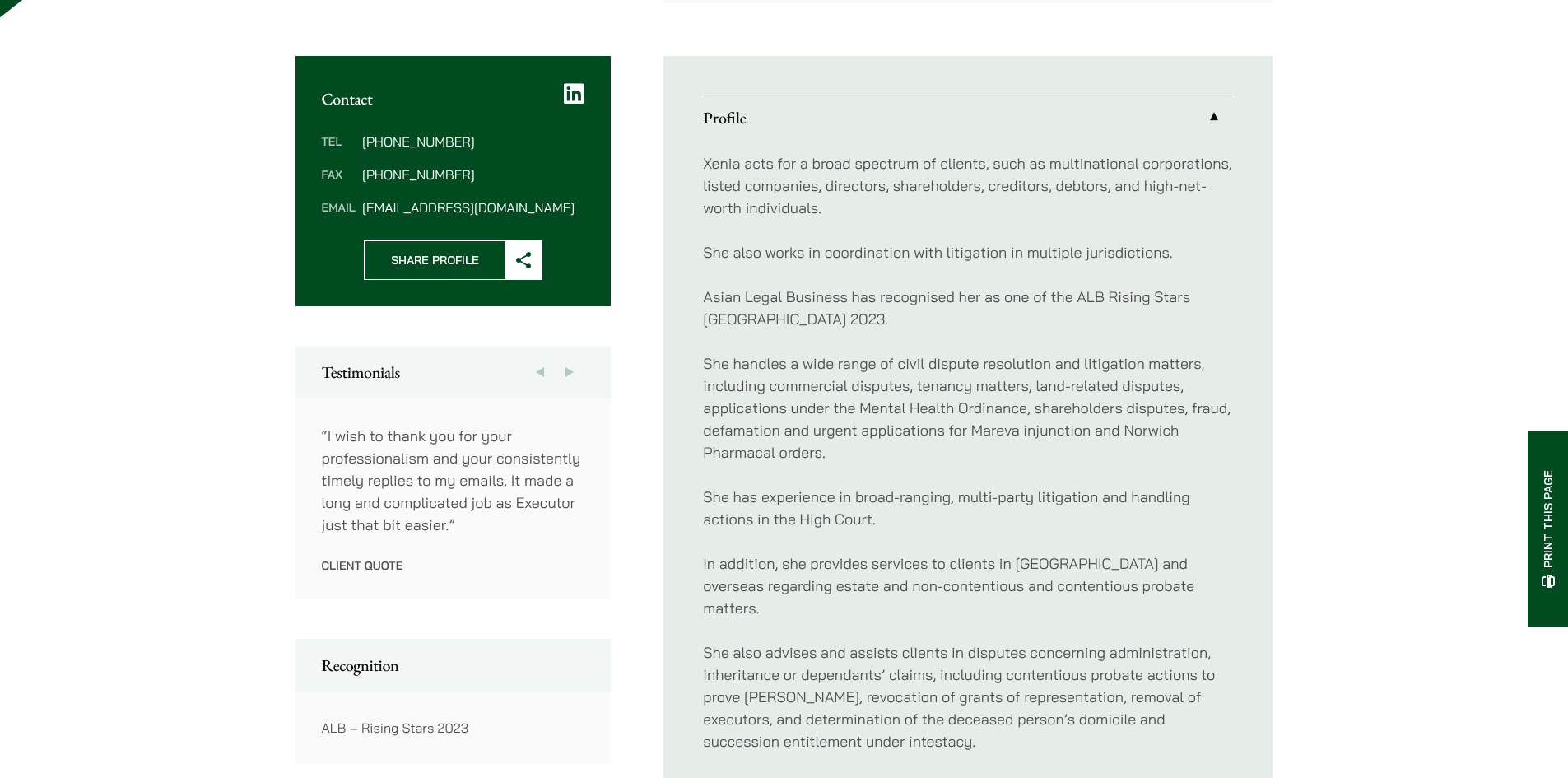
click at [572, 373] on button "Next" at bounding box center [569, 371] width 29 height 53
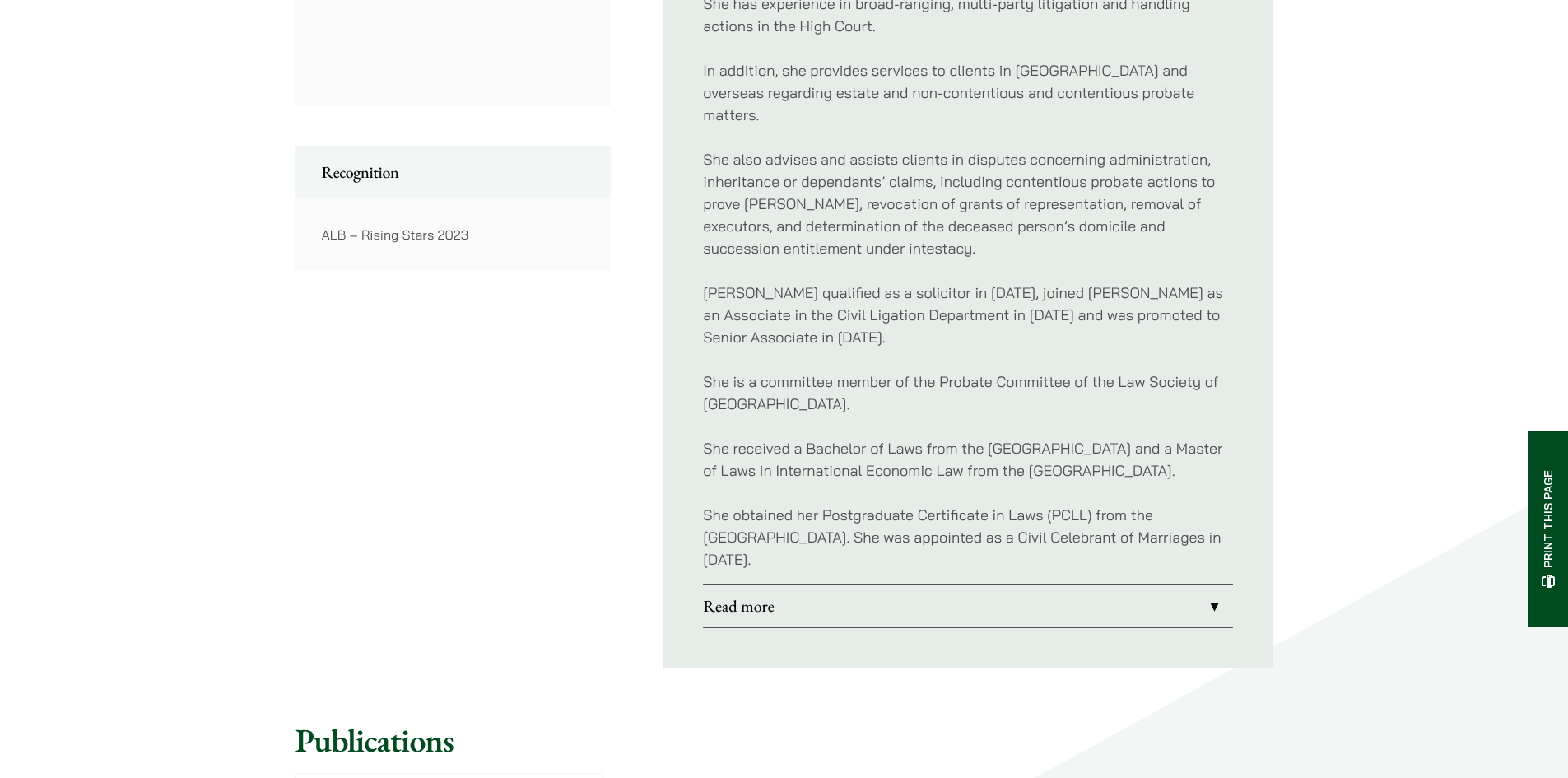
scroll to position [1070, 0]
click at [802, 599] on link "Read more" at bounding box center [968, 604] width 530 height 43
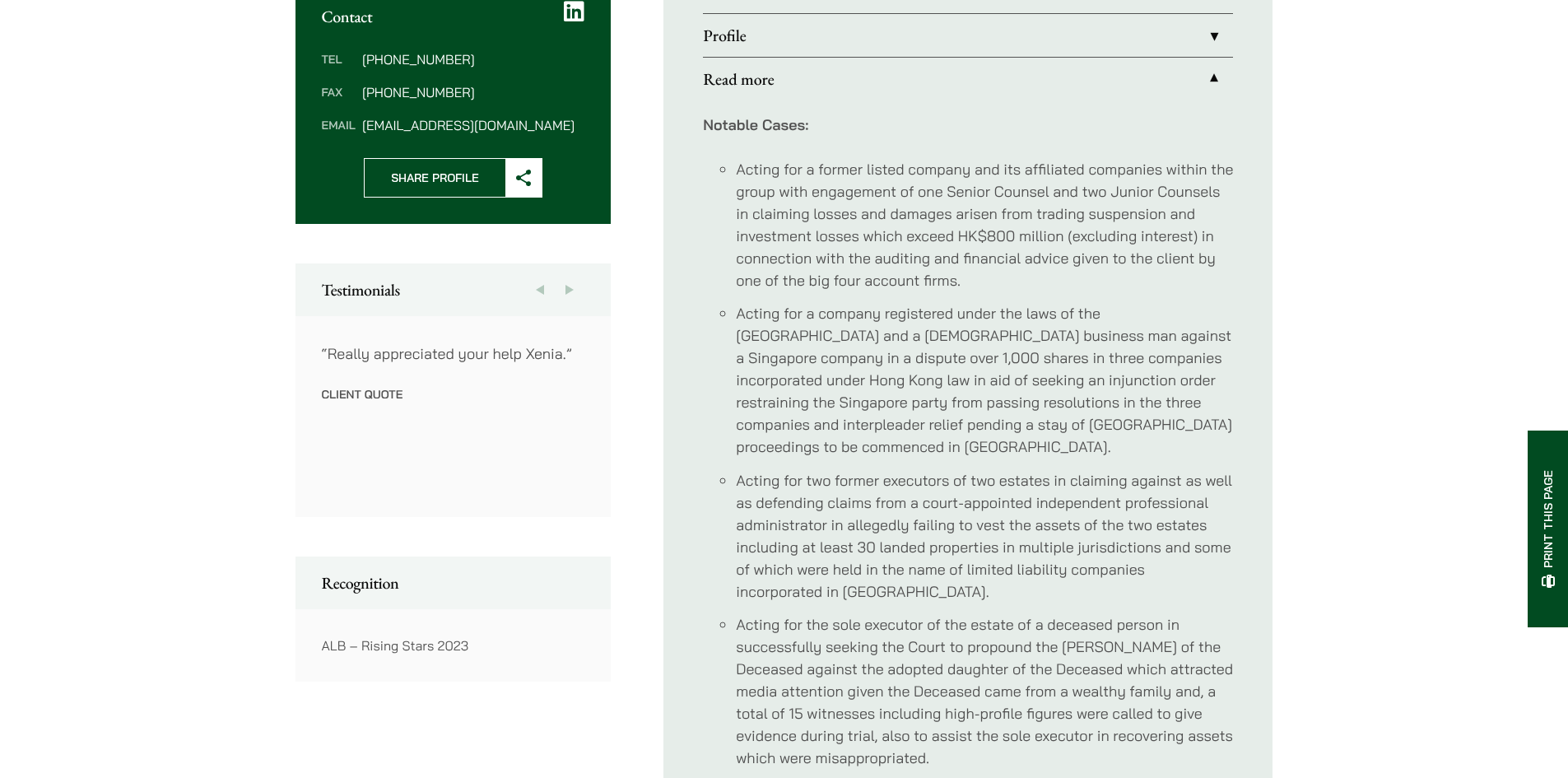
click at [843, 36] on link "Profile" at bounding box center [968, 35] width 530 height 43
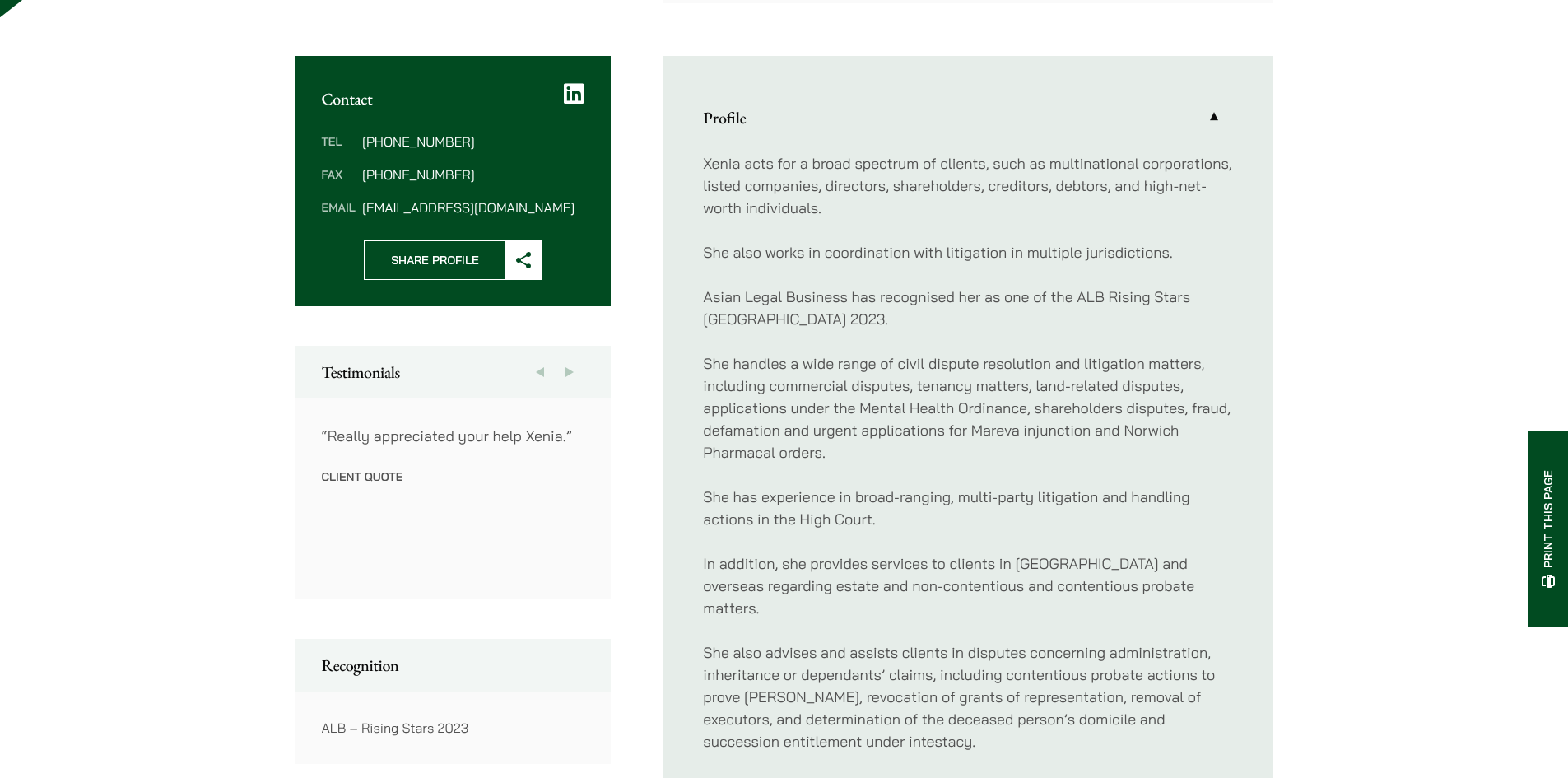
scroll to position [82, 0]
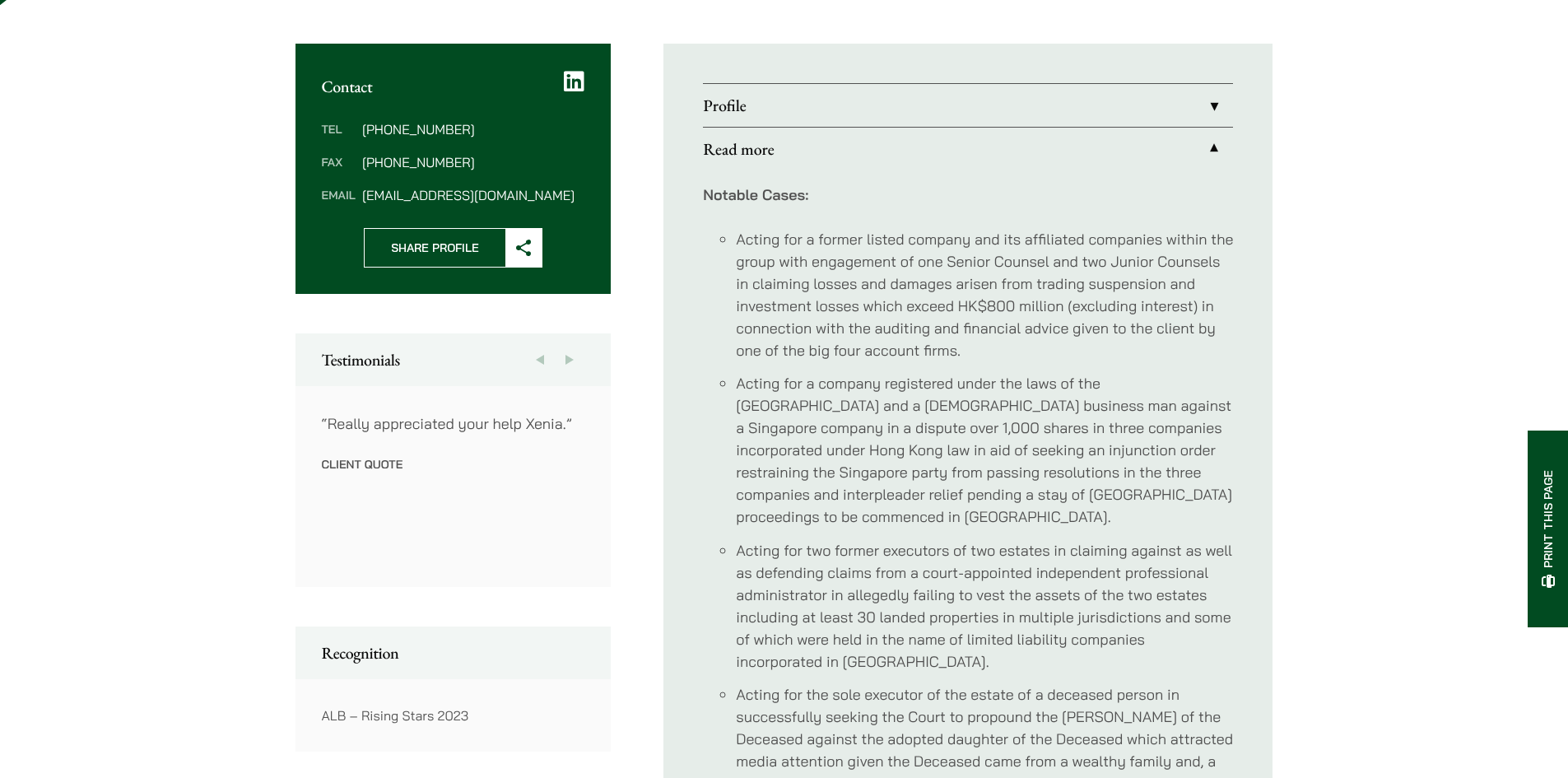
scroll to position [632, 0]
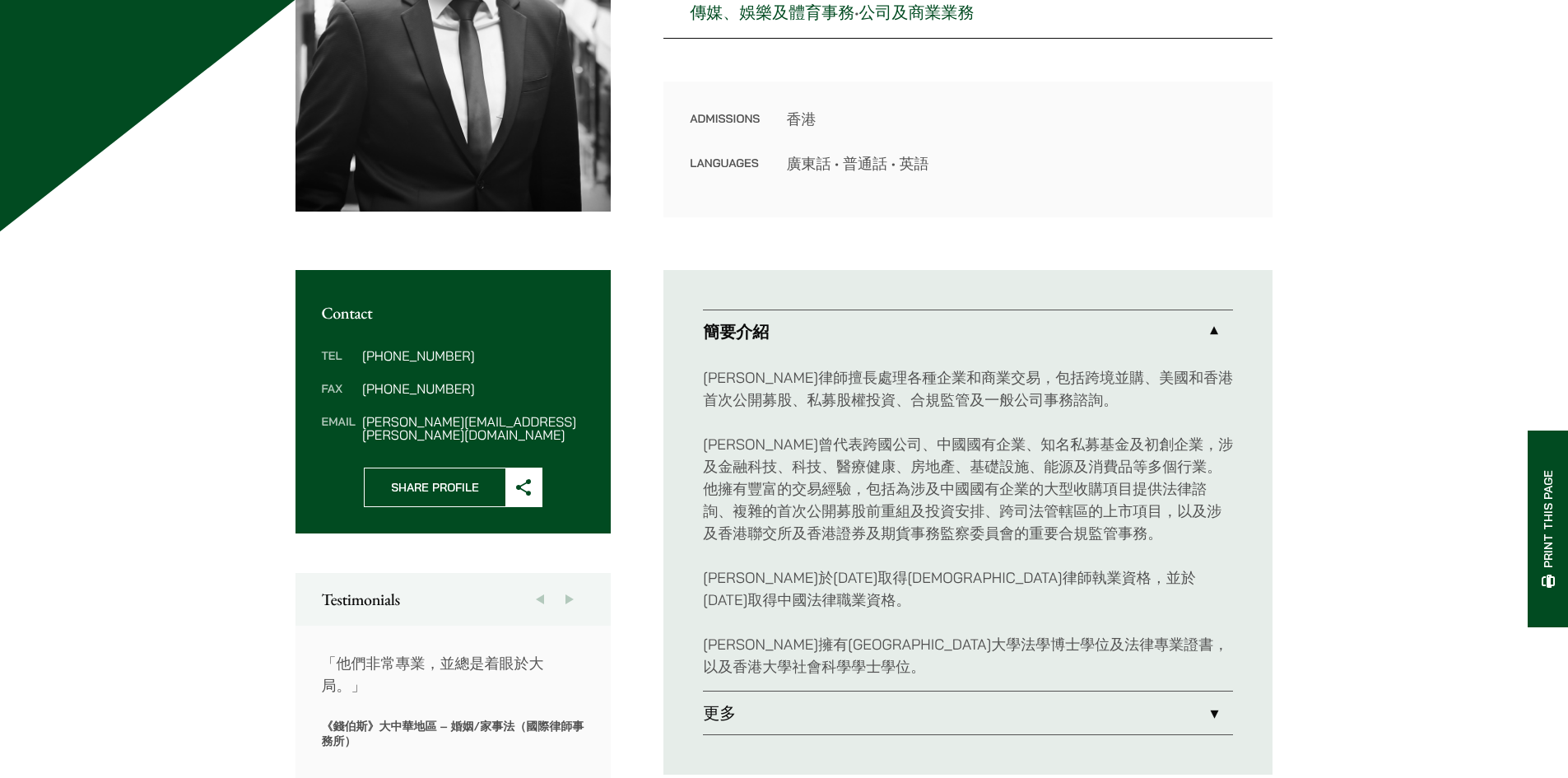
scroll to position [412, 0]
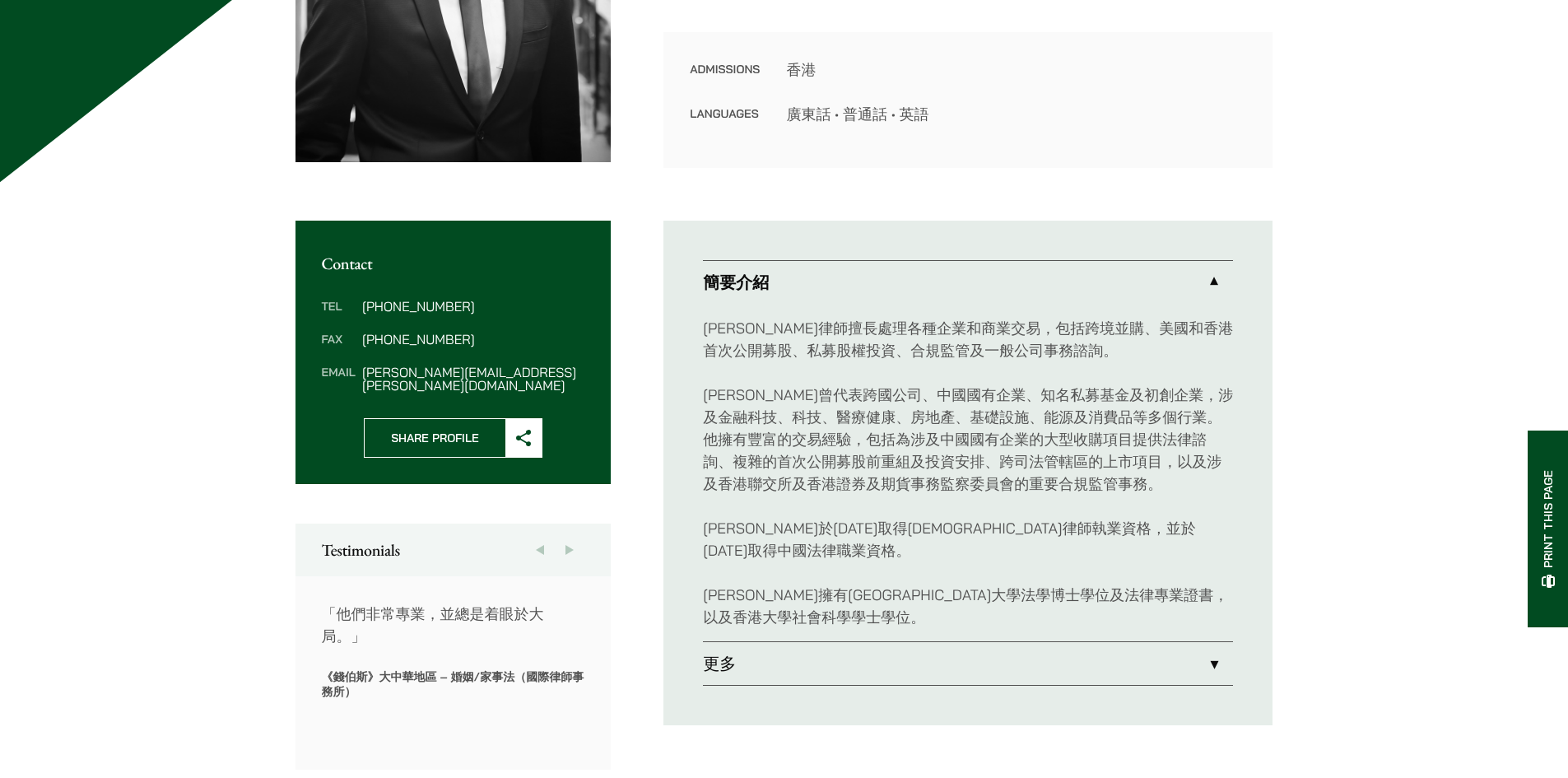
click at [1072, 657] on link "更多" at bounding box center [968, 663] width 530 height 43
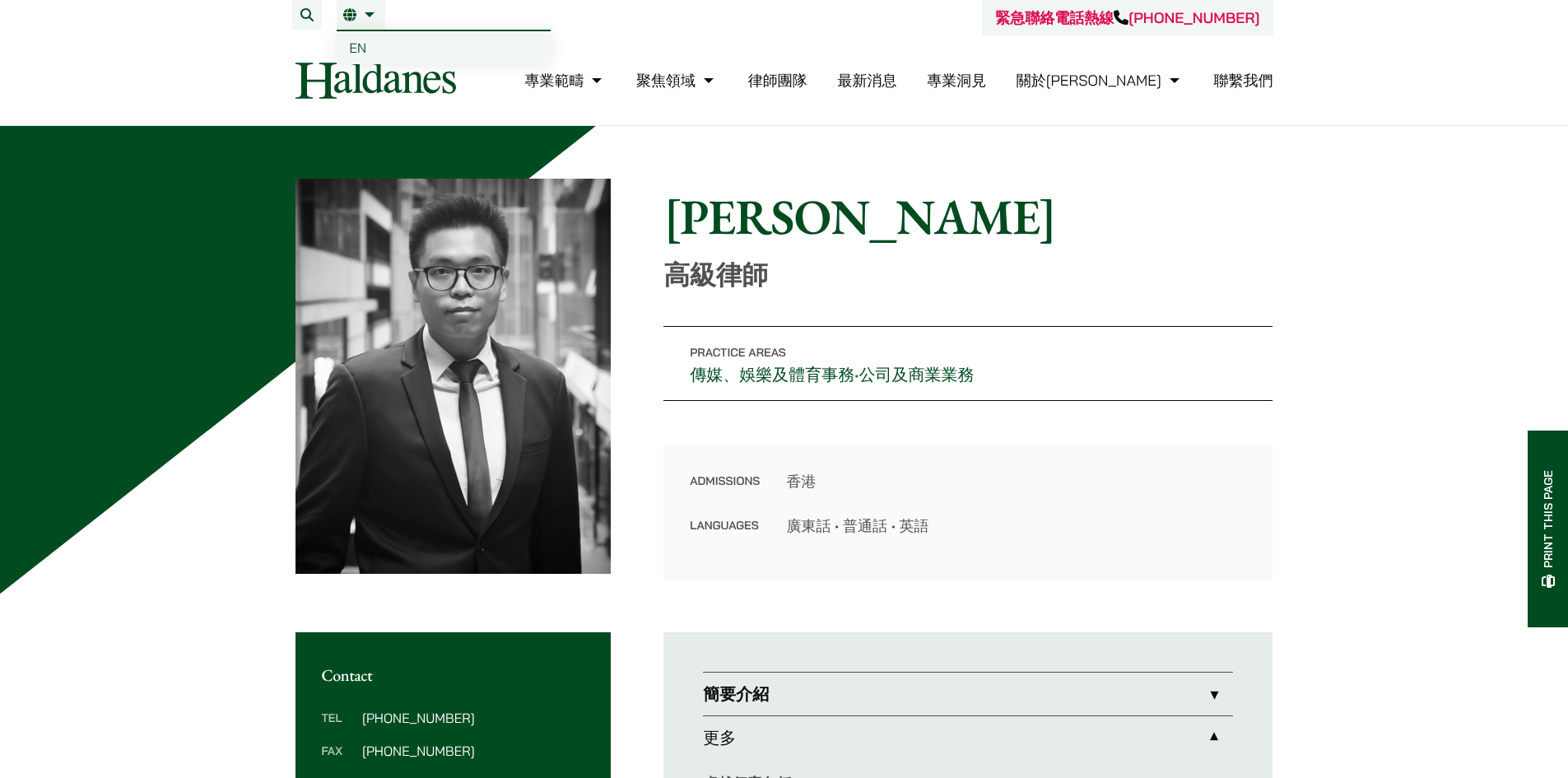
click at [373, 41] on link "EN" at bounding box center [443, 47] width 214 height 33
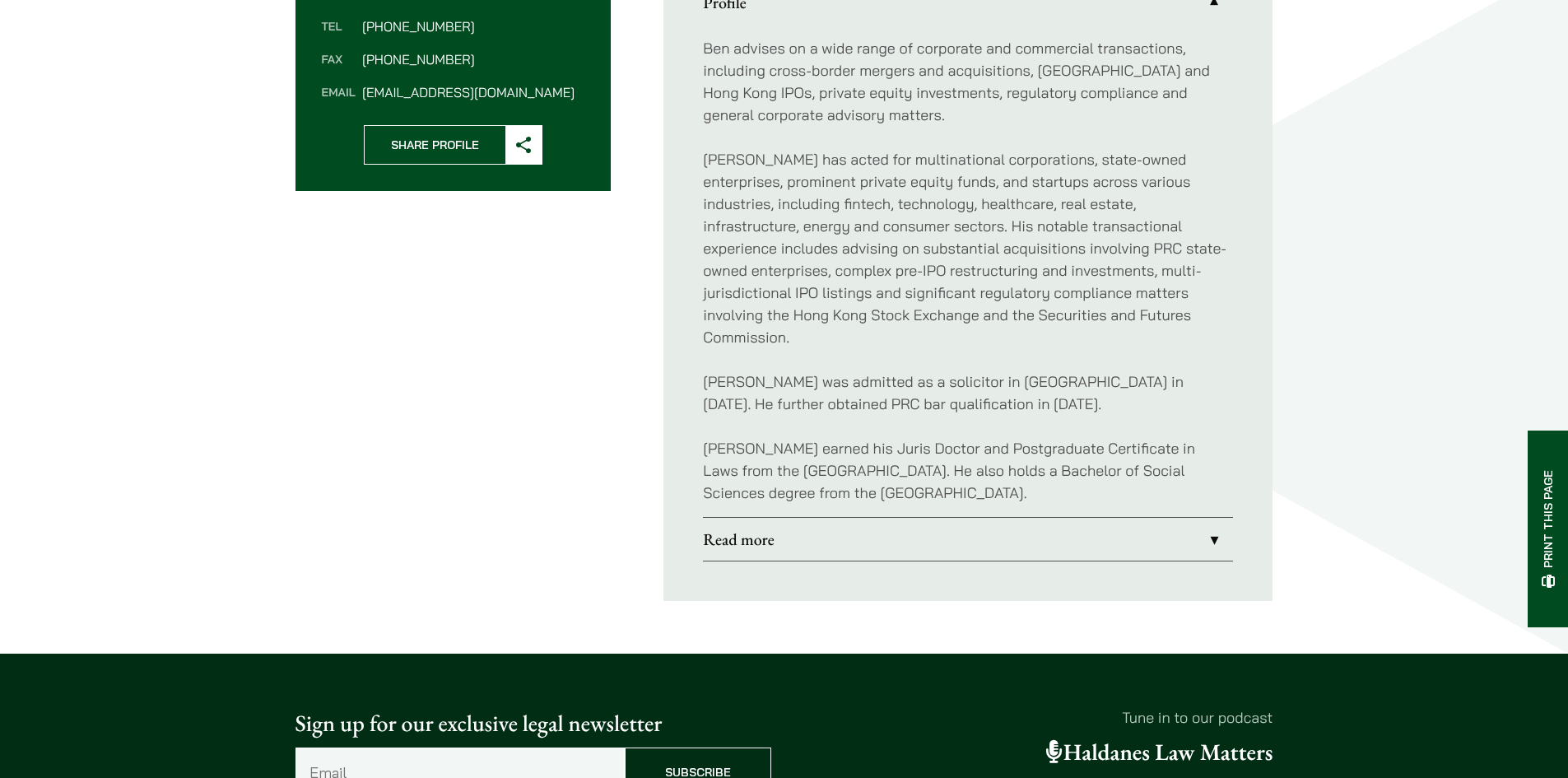
scroll to position [905, 0]
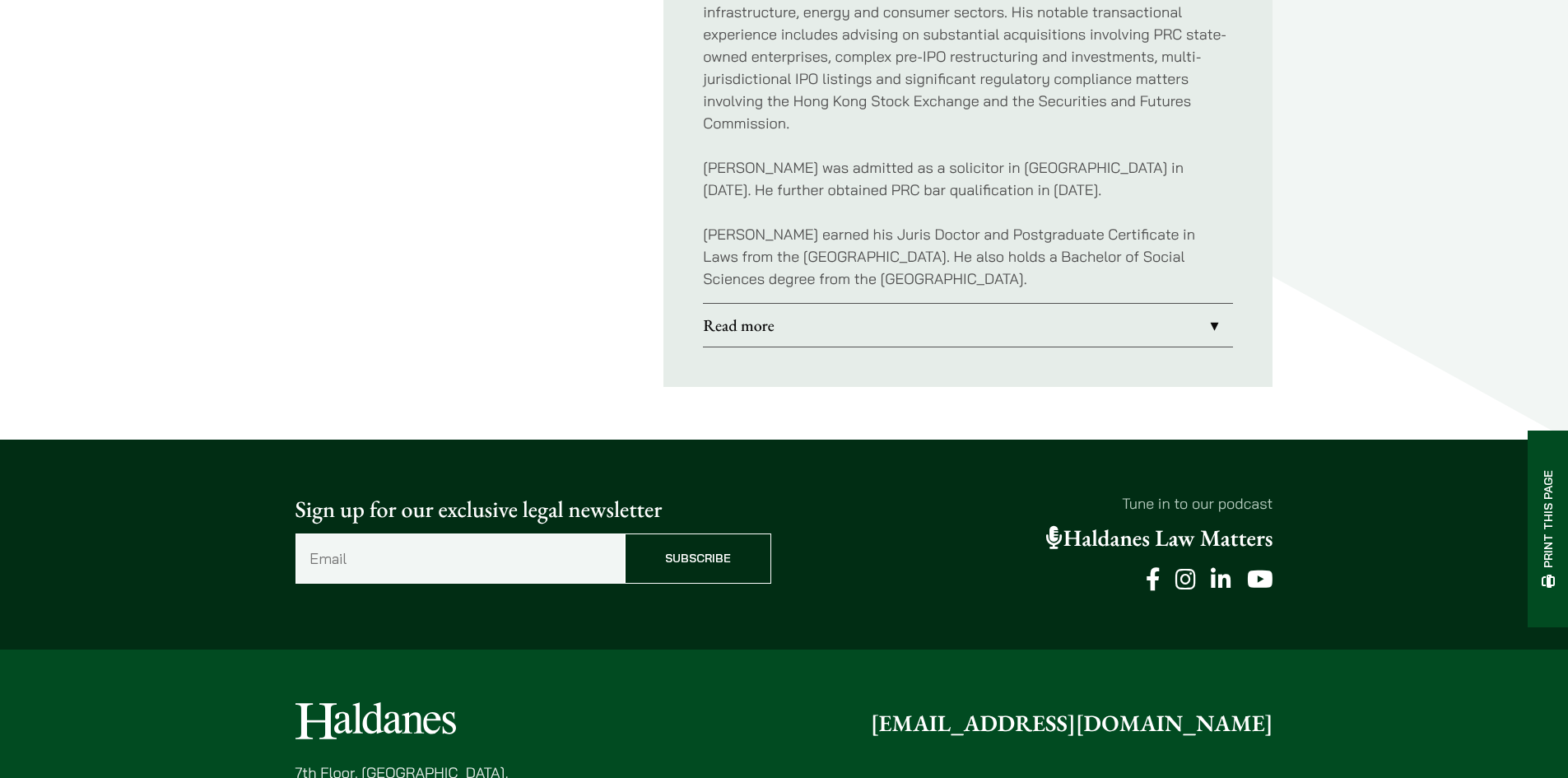
click at [810, 319] on link "Read more" at bounding box center [968, 324] width 530 height 43
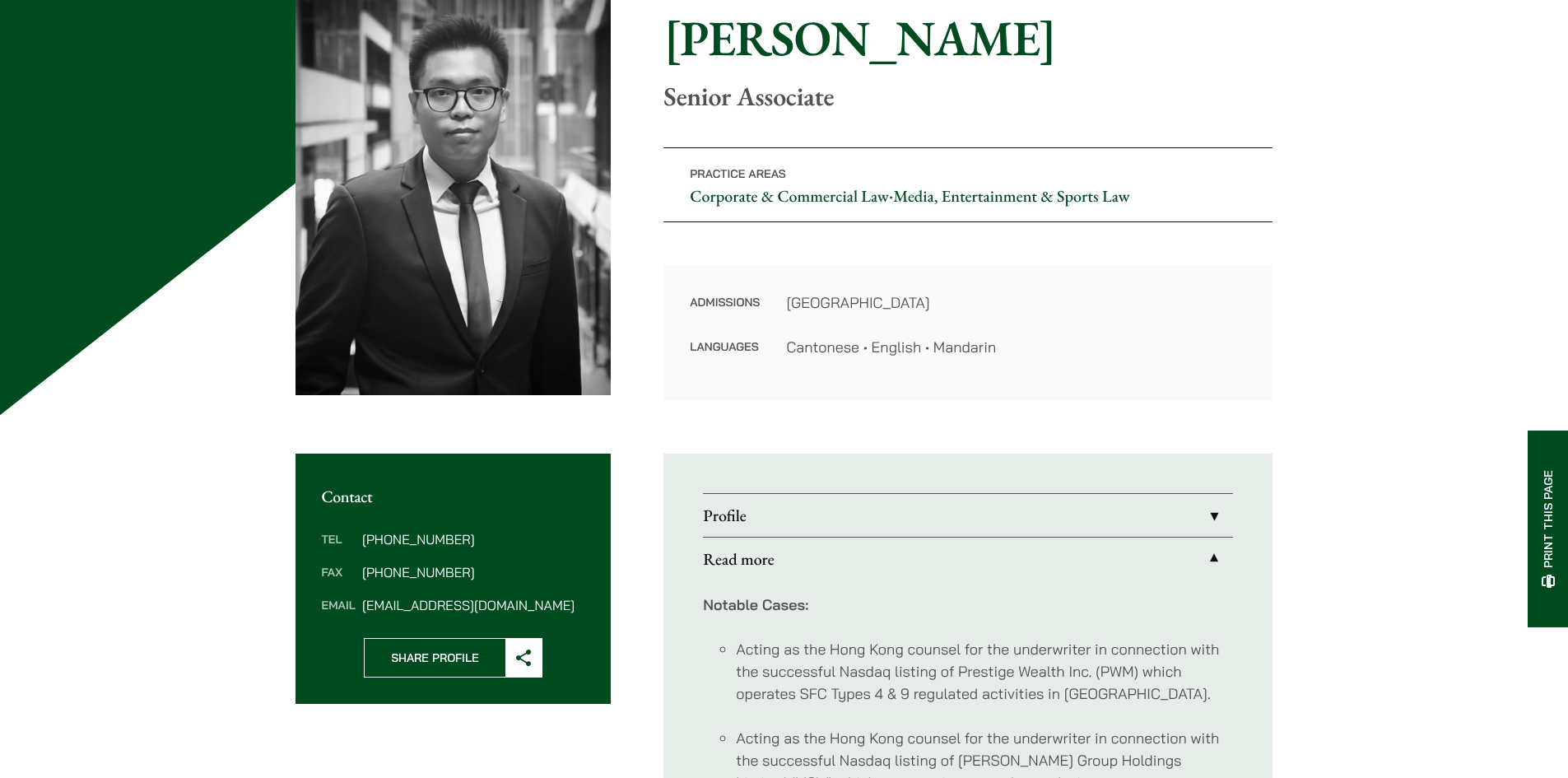
scroll to position [96, 0]
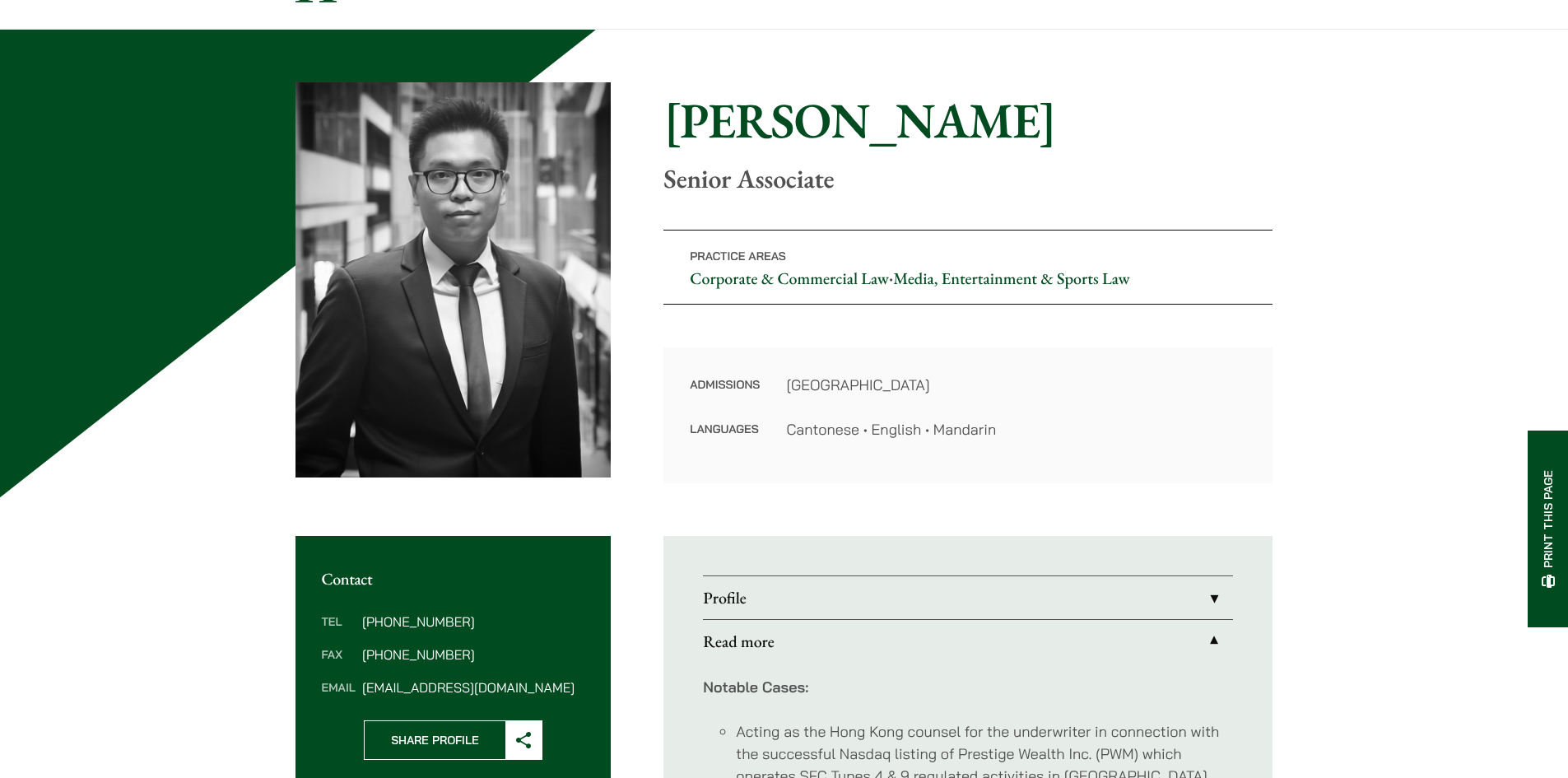
click at [829, 282] on link "Corporate & Commercial Law" at bounding box center [790, 278] width 200 height 22
click at [946, 275] on link "Media, Entertainment & Sports Law" at bounding box center [1011, 278] width 236 height 22
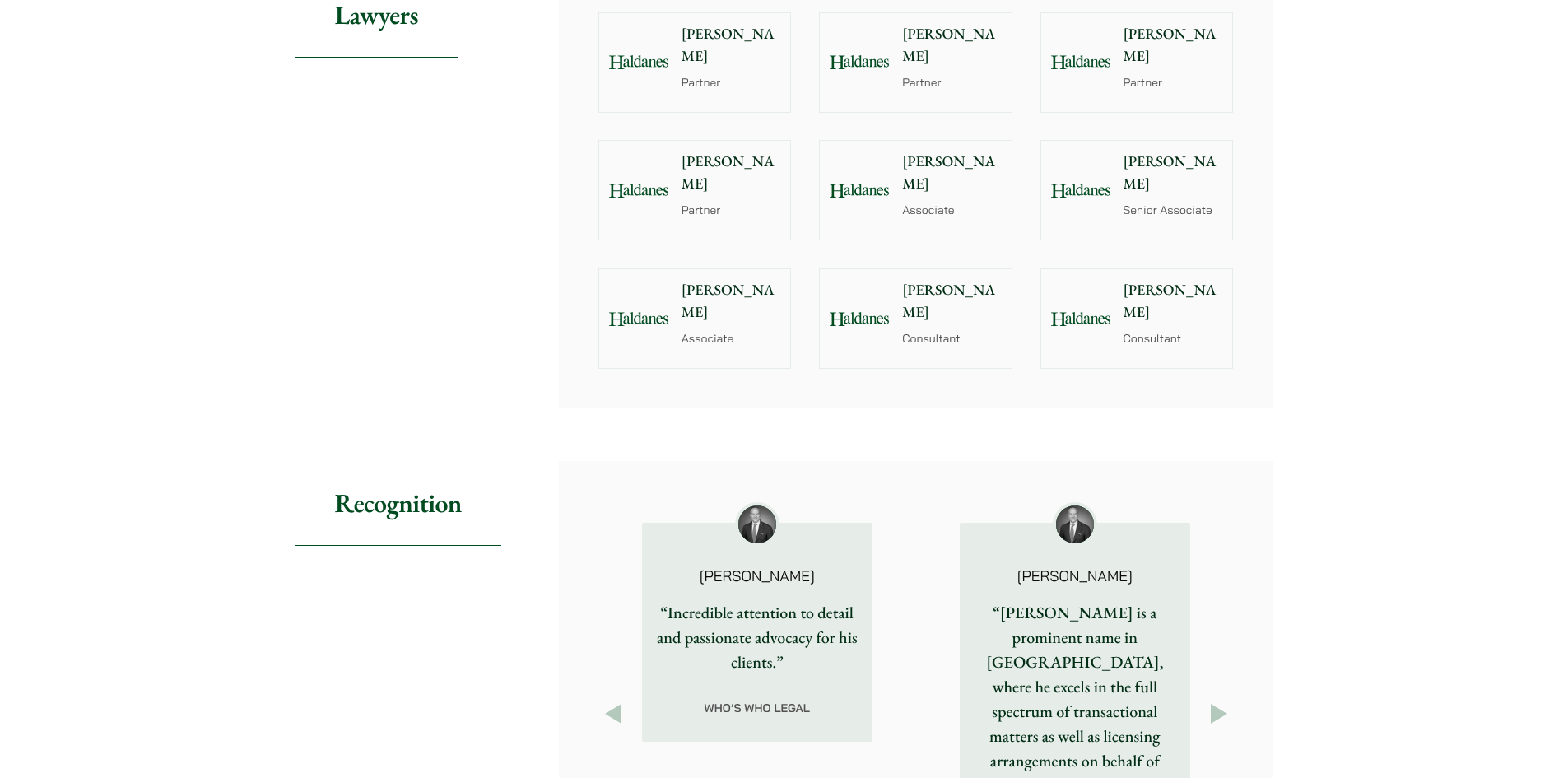
scroll to position [1728, 0]
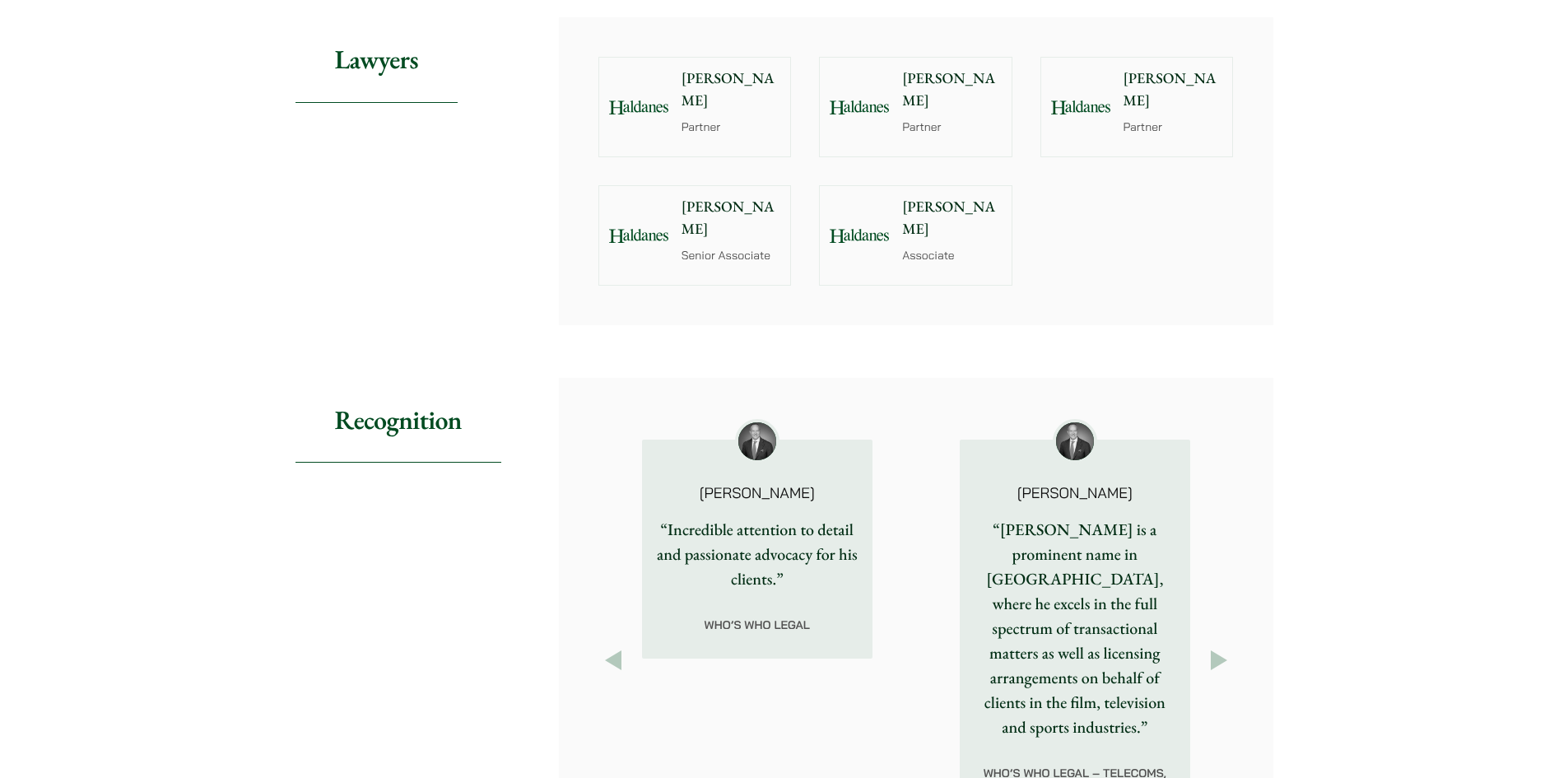
scroll to position [1564, 0]
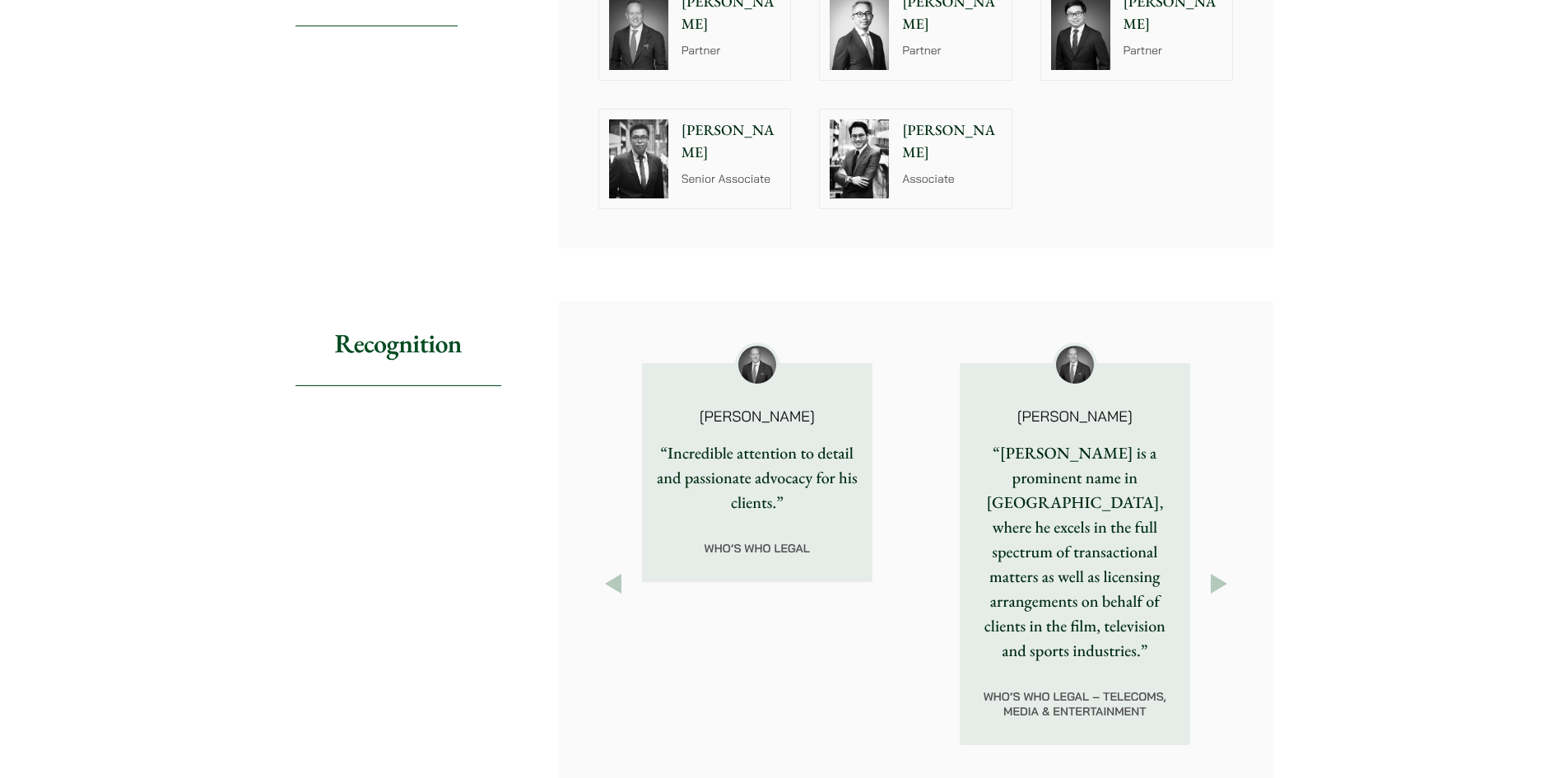
click at [1202, 546] on div "John McLellan “John Paul McLellan is a prominent name in Hong Kong, where he ex…" at bounding box center [1075, 553] width 318 height 426
click at [1216, 568] on button "Next" at bounding box center [1218, 583] width 29 height 29
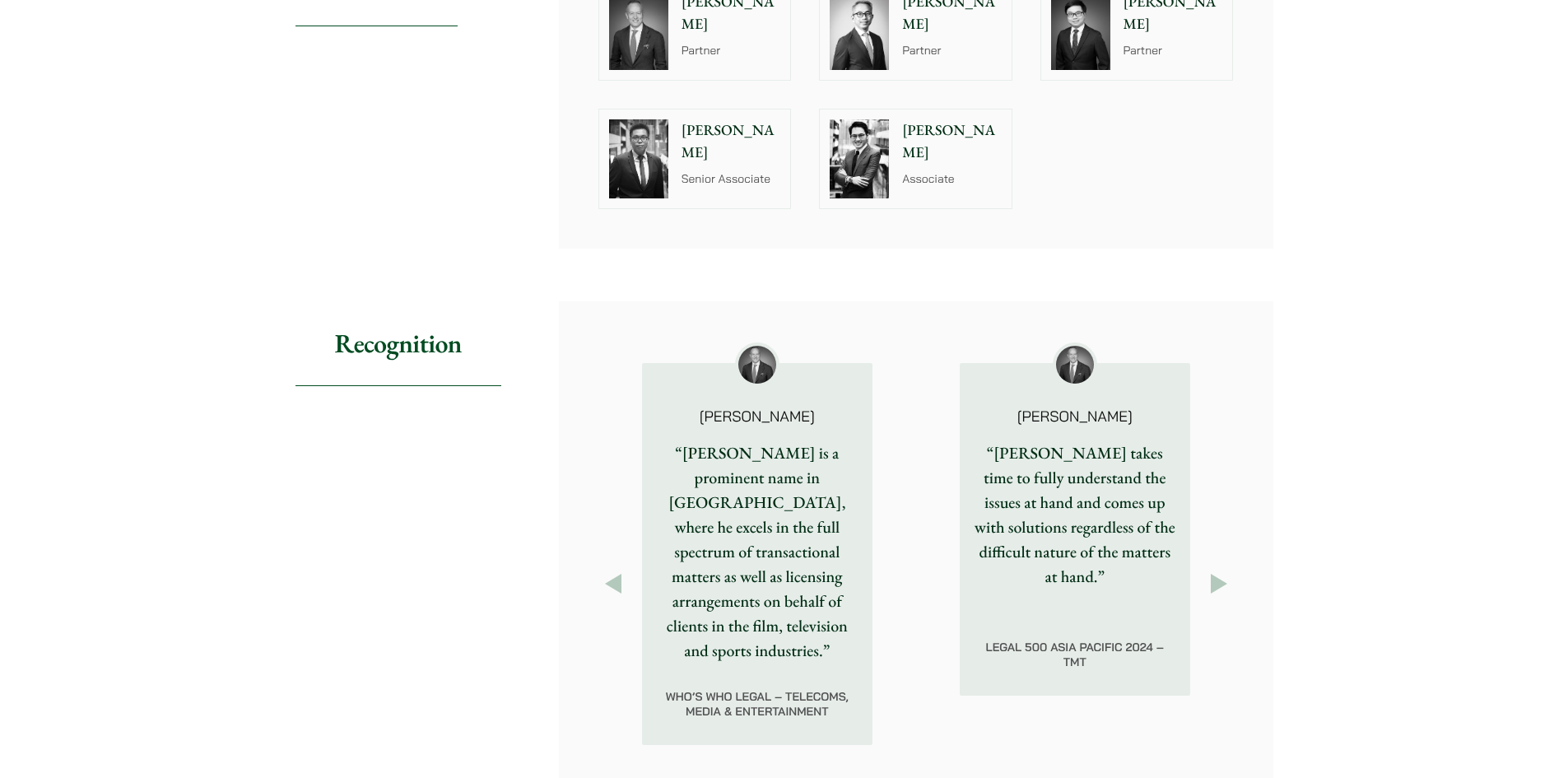
click at [1216, 568] on button "Next" at bounding box center [1218, 583] width 29 height 29
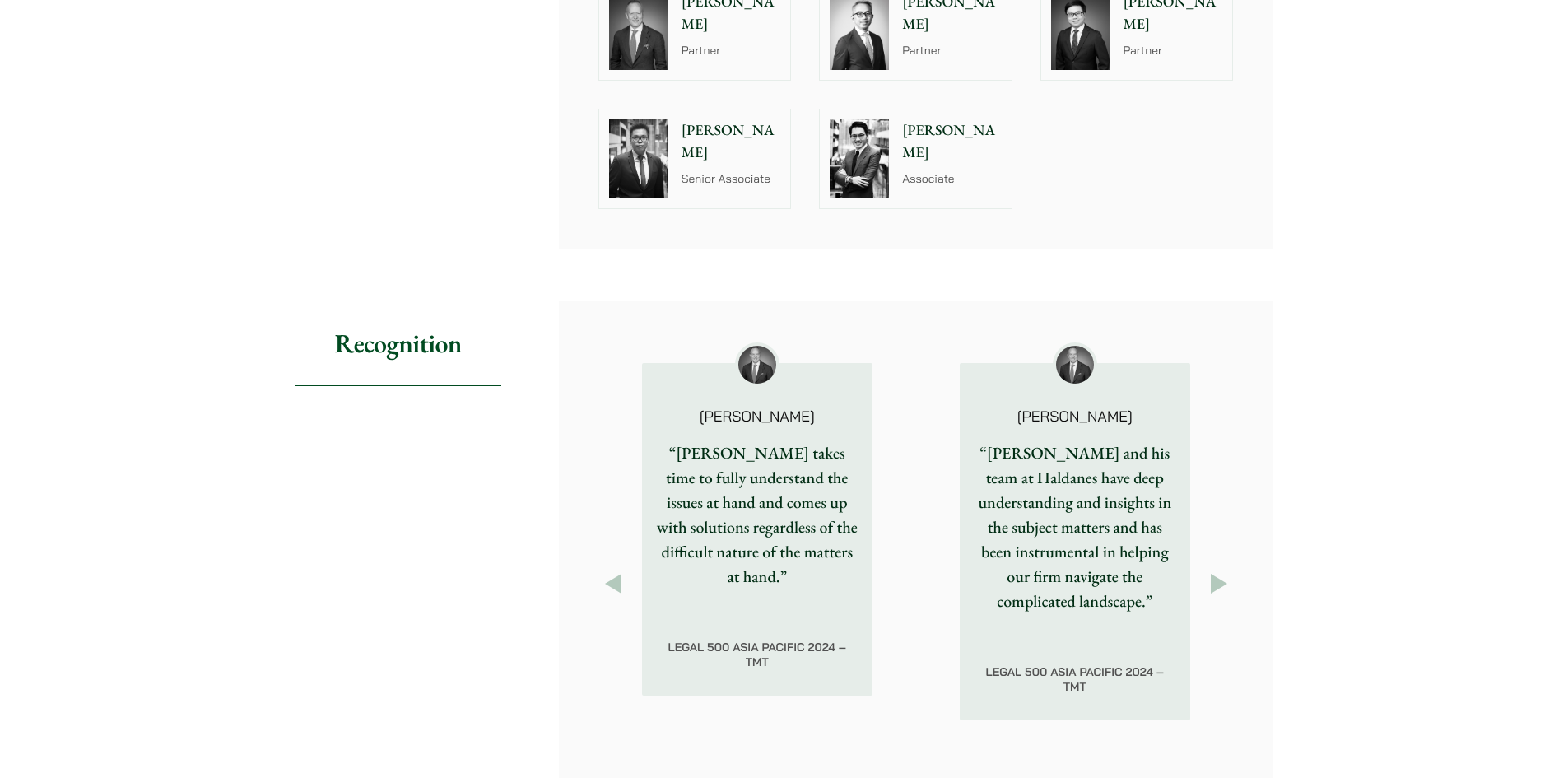
click at [1216, 568] on button "Next" at bounding box center [1218, 583] width 29 height 29
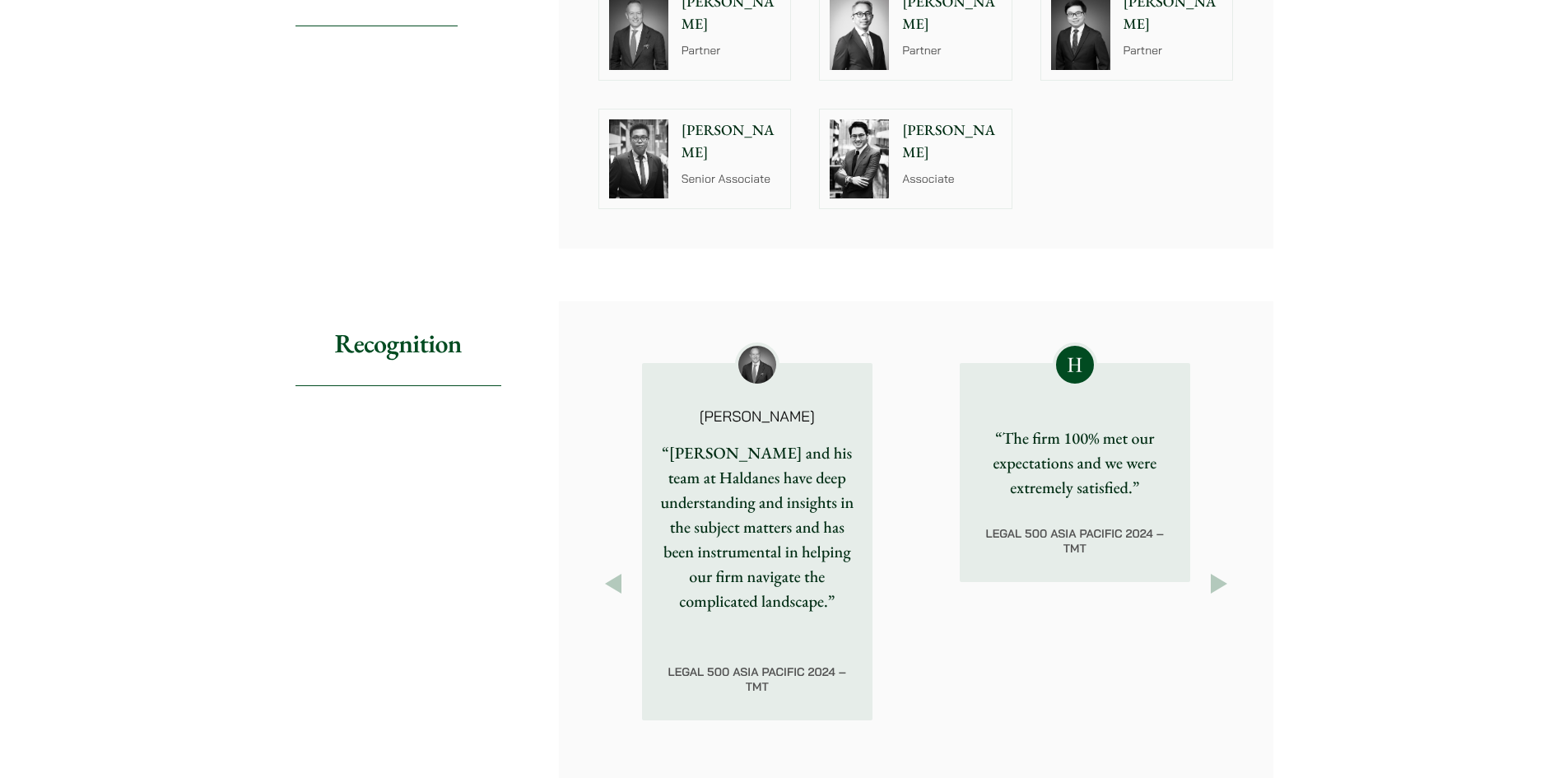
click at [1216, 568] on button "Next" at bounding box center [1218, 583] width 29 height 29
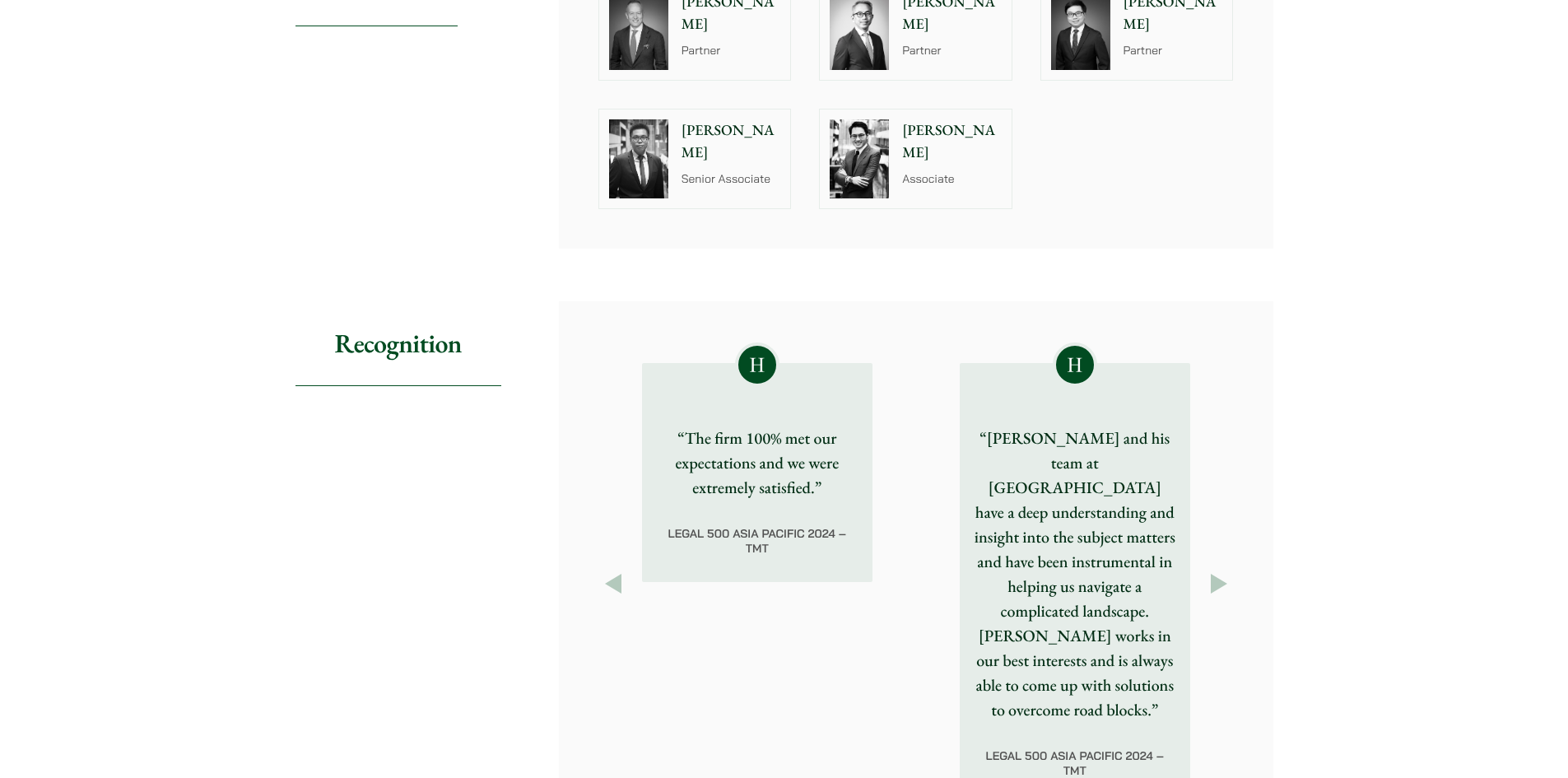
click at [1216, 568] on button "Next" at bounding box center [1218, 583] width 29 height 29
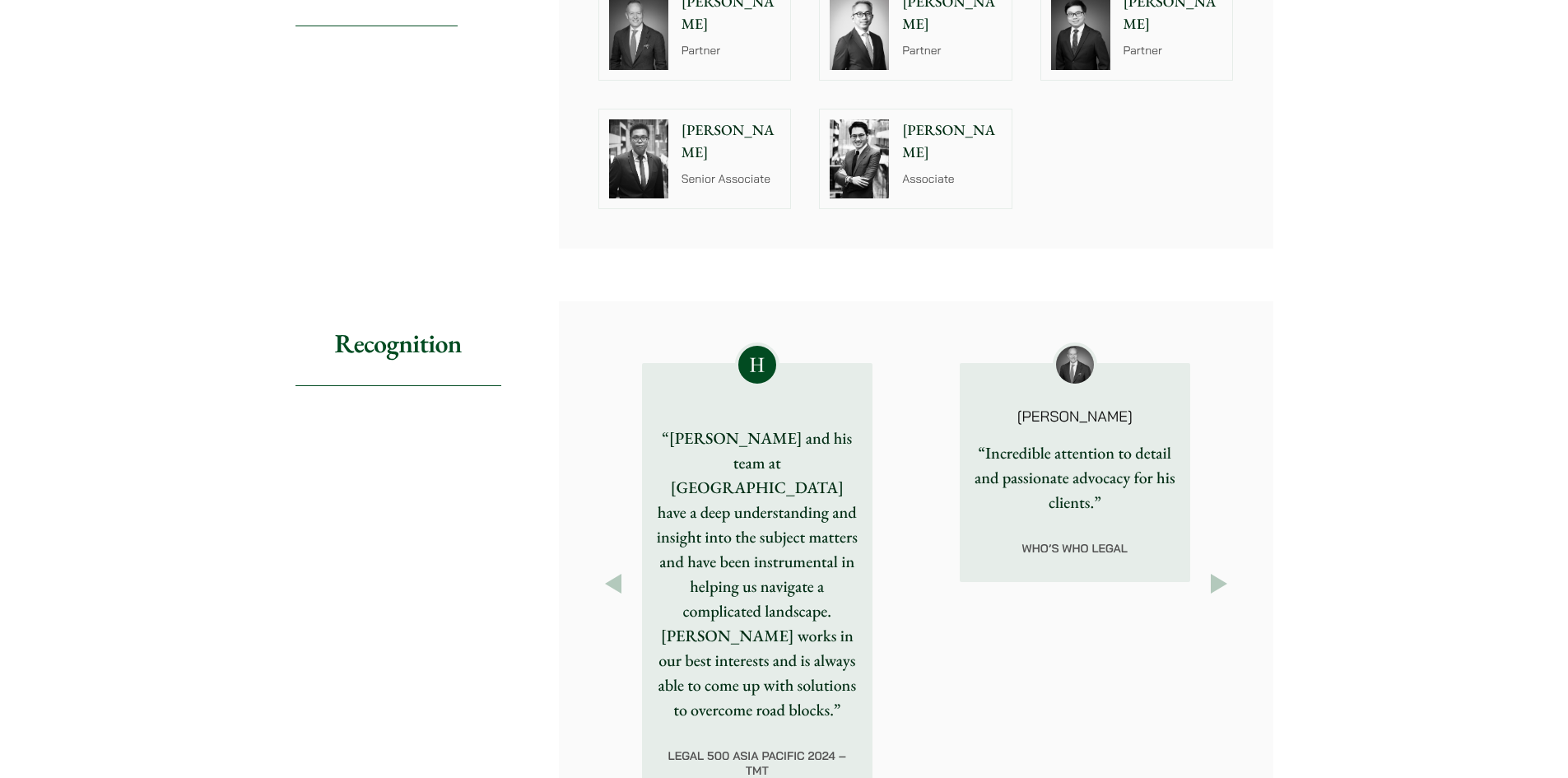
click at [1216, 568] on button "Next" at bounding box center [1218, 583] width 29 height 29
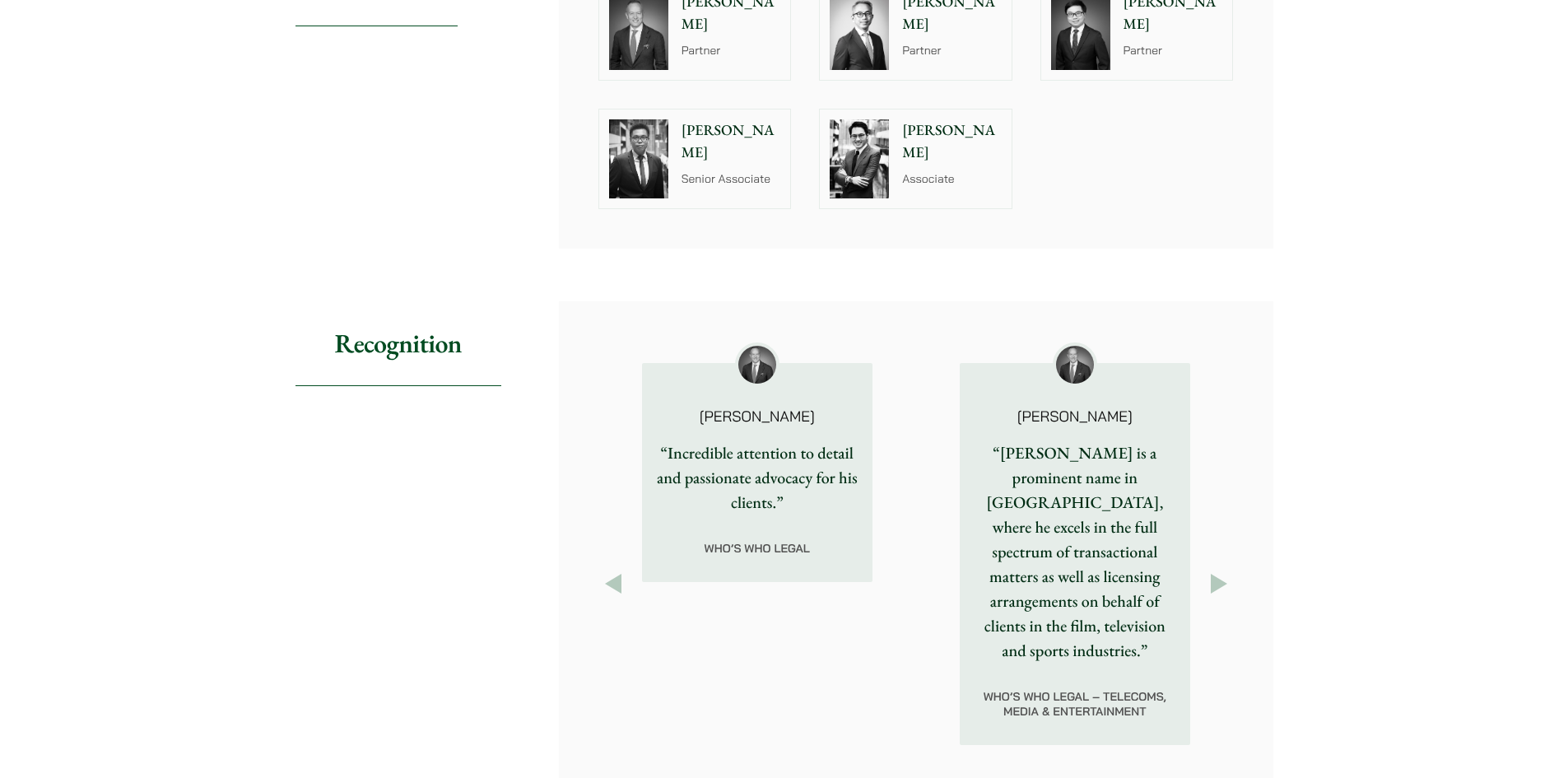
click at [1216, 568] on button "Next" at bounding box center [1218, 583] width 29 height 29
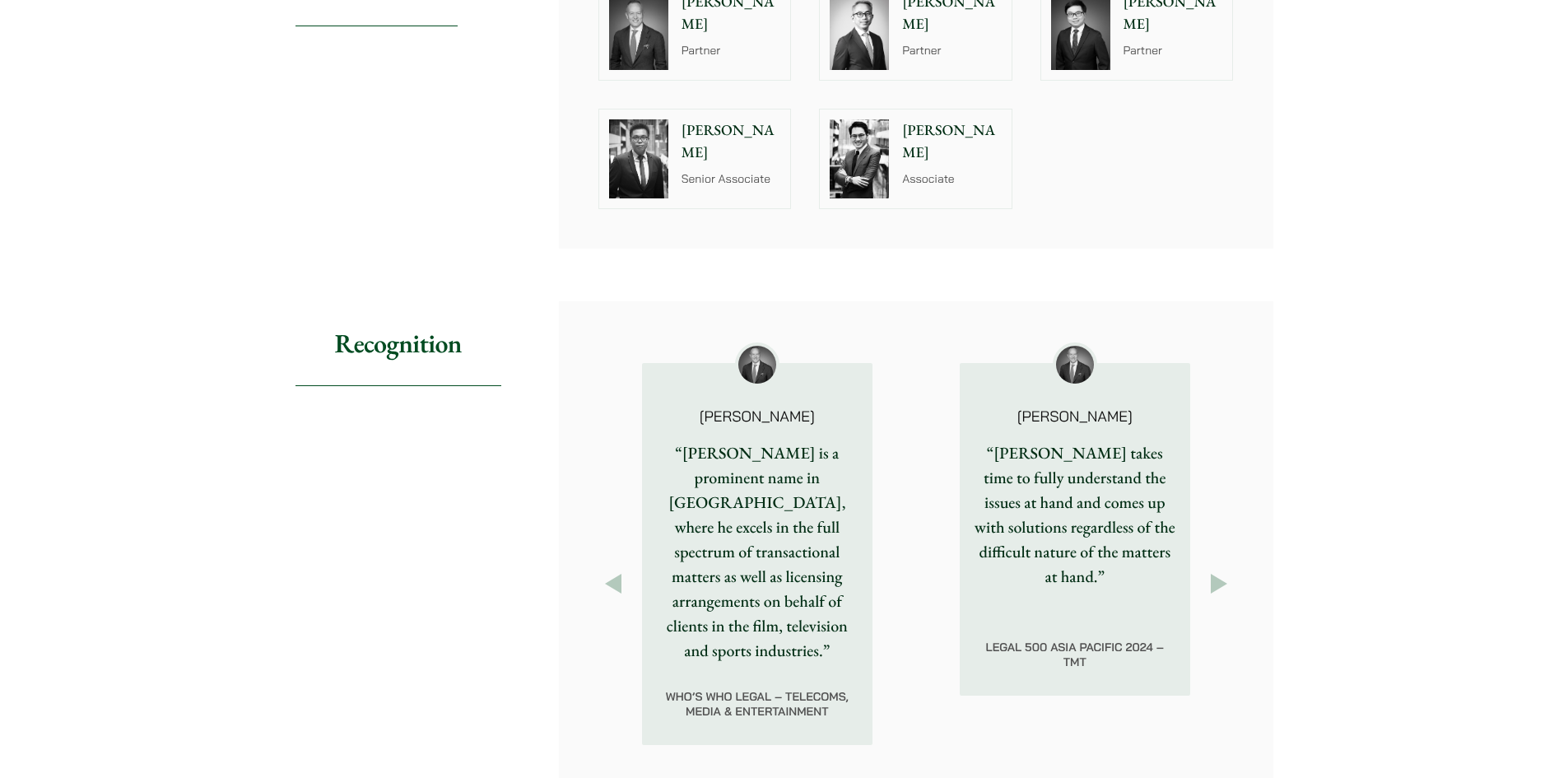
click at [1216, 568] on button "Next" at bounding box center [1218, 583] width 29 height 29
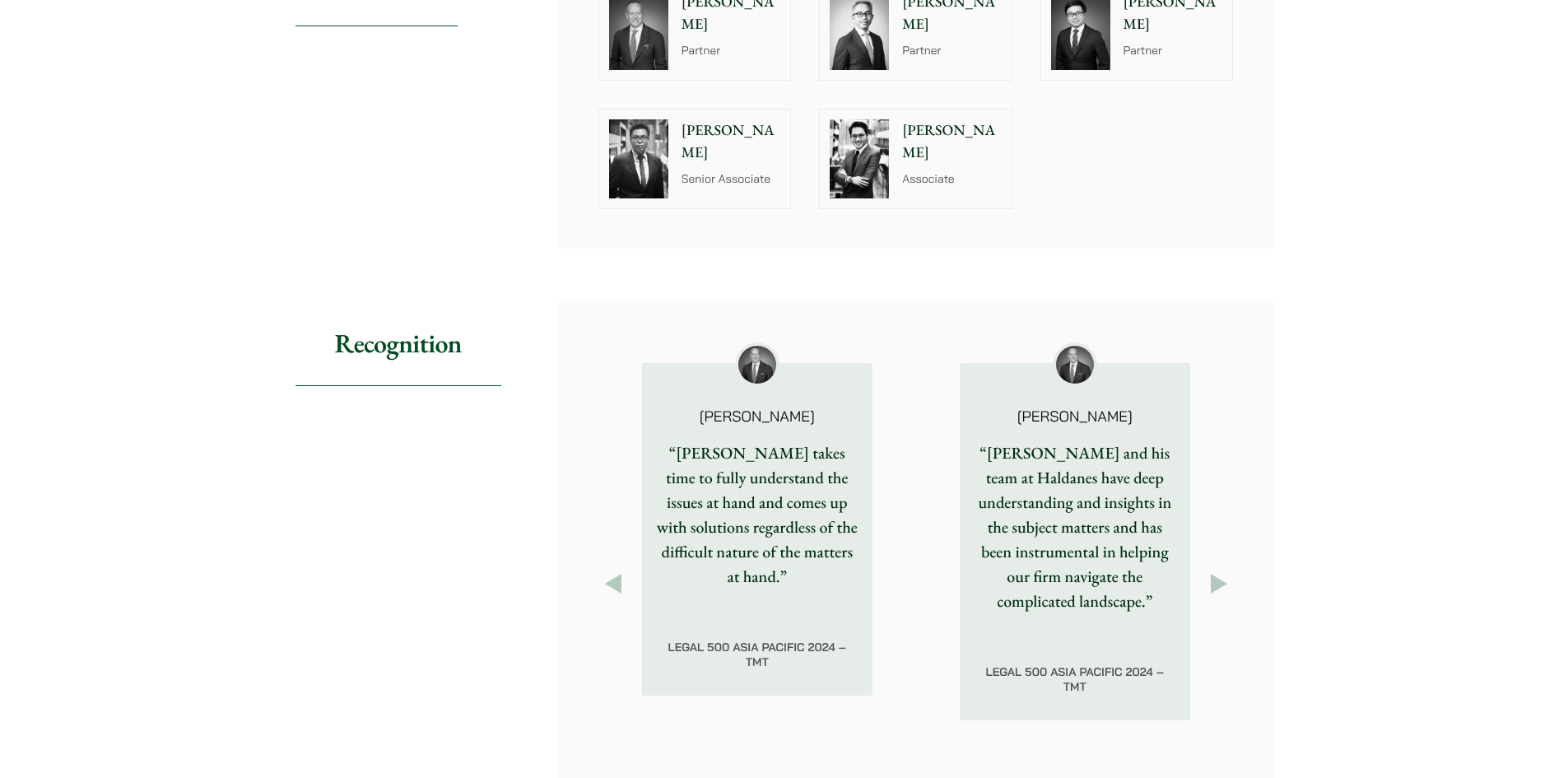
click at [875, 156] on img at bounding box center [859, 158] width 60 height 79
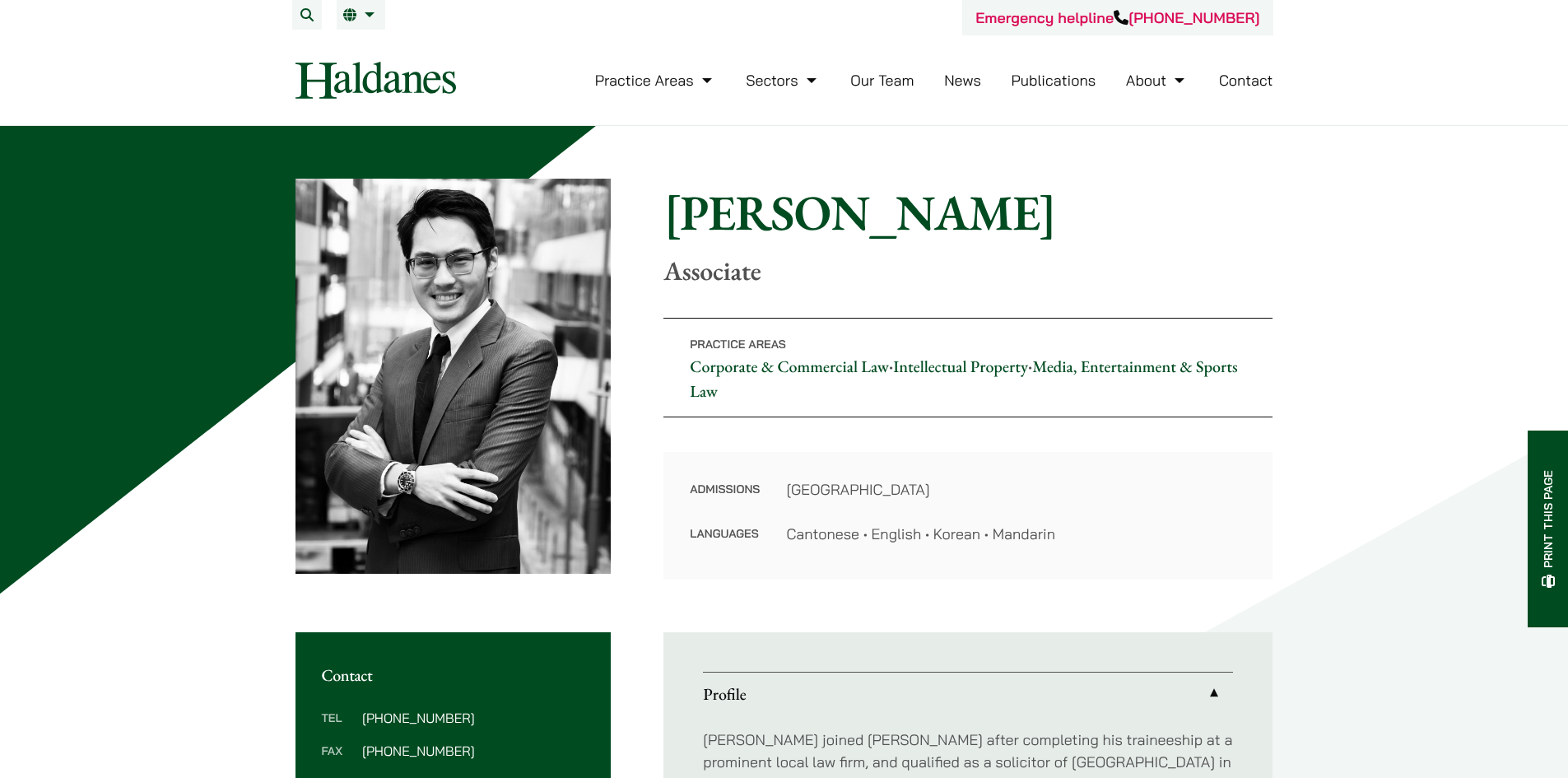
click at [940, 360] on link "Intellectual Property" at bounding box center [960, 366] width 135 height 22
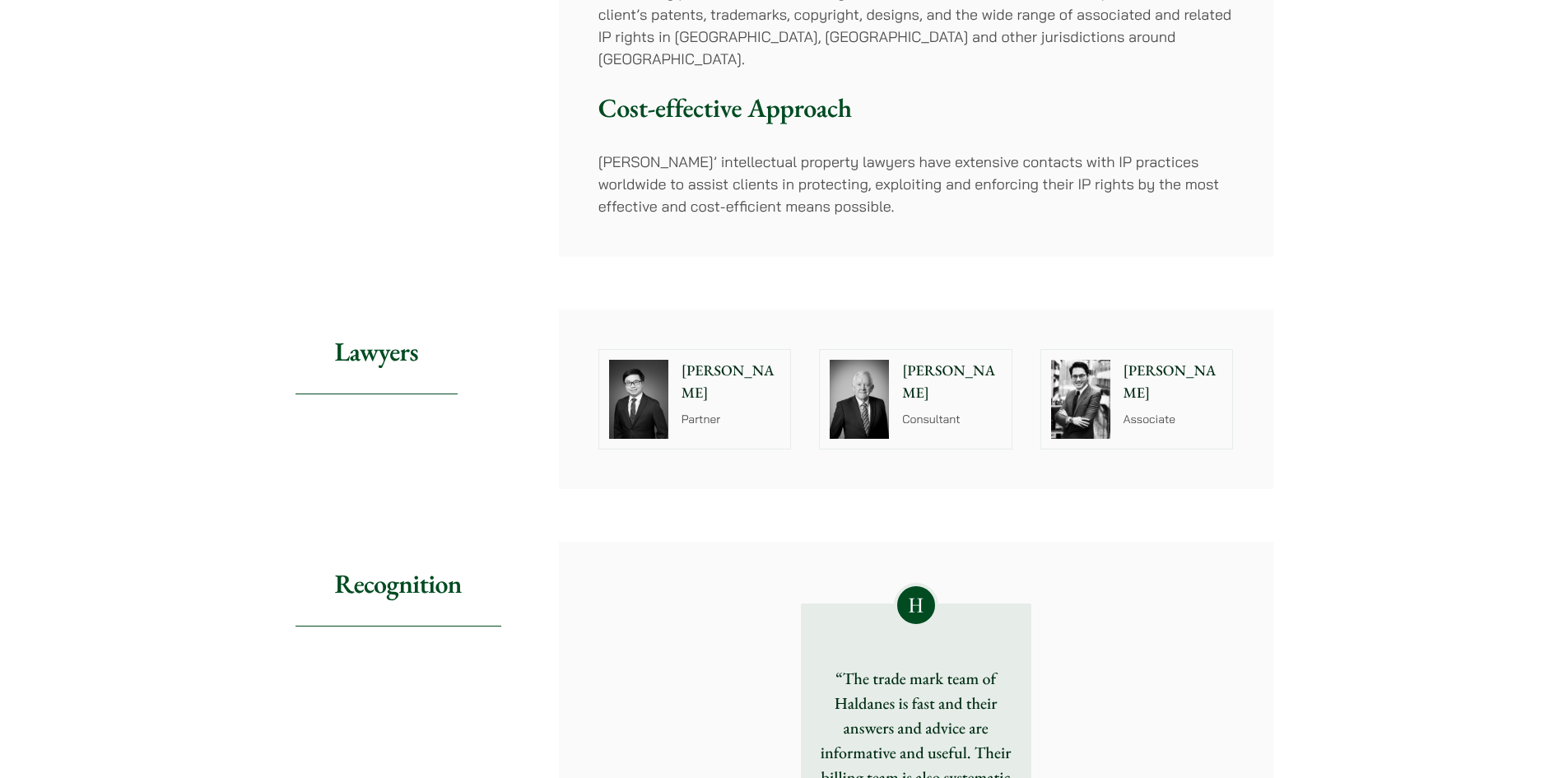
scroll to position [494, 0]
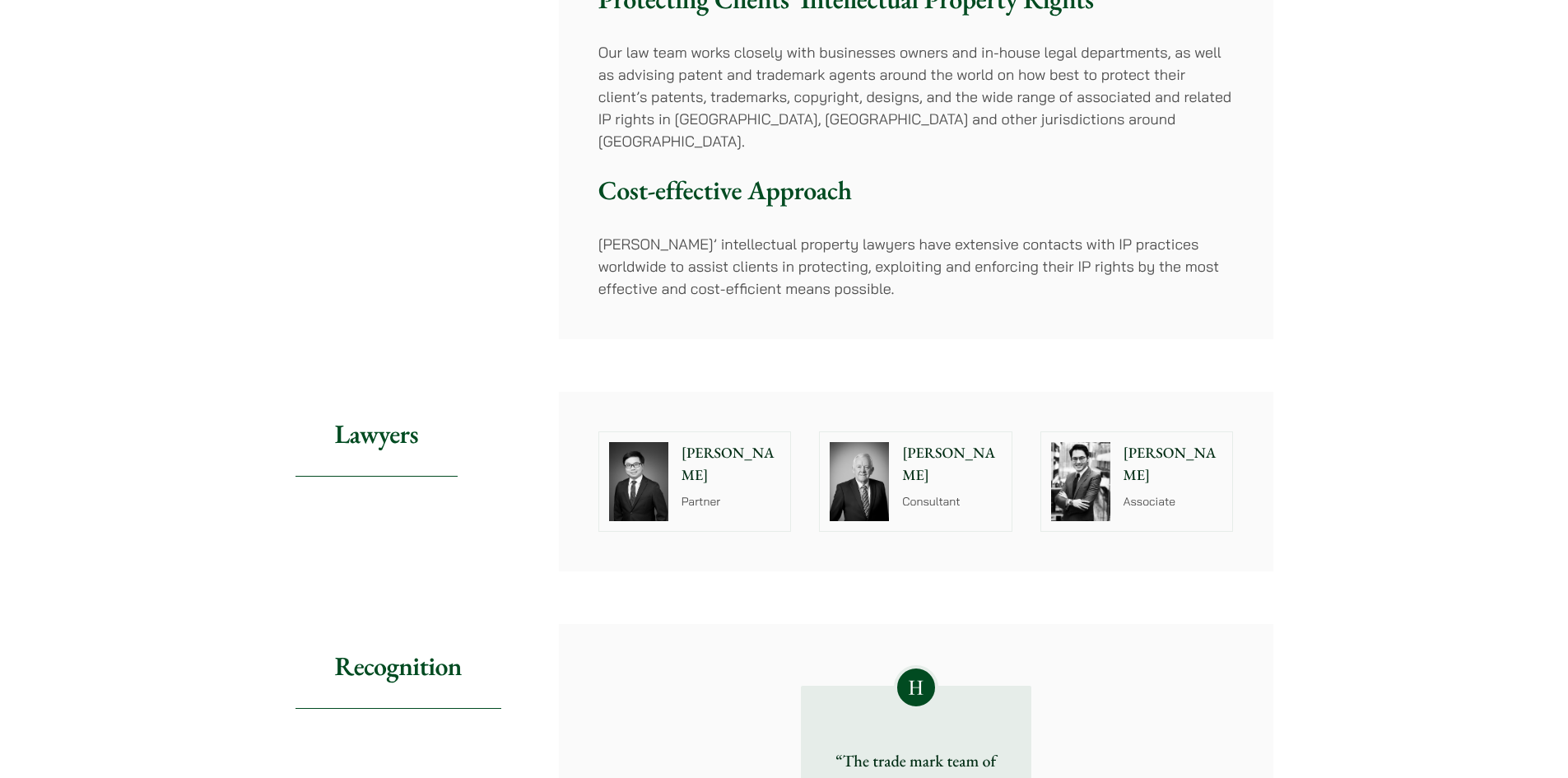
click at [1087, 443] on img at bounding box center [1081, 481] width 60 height 79
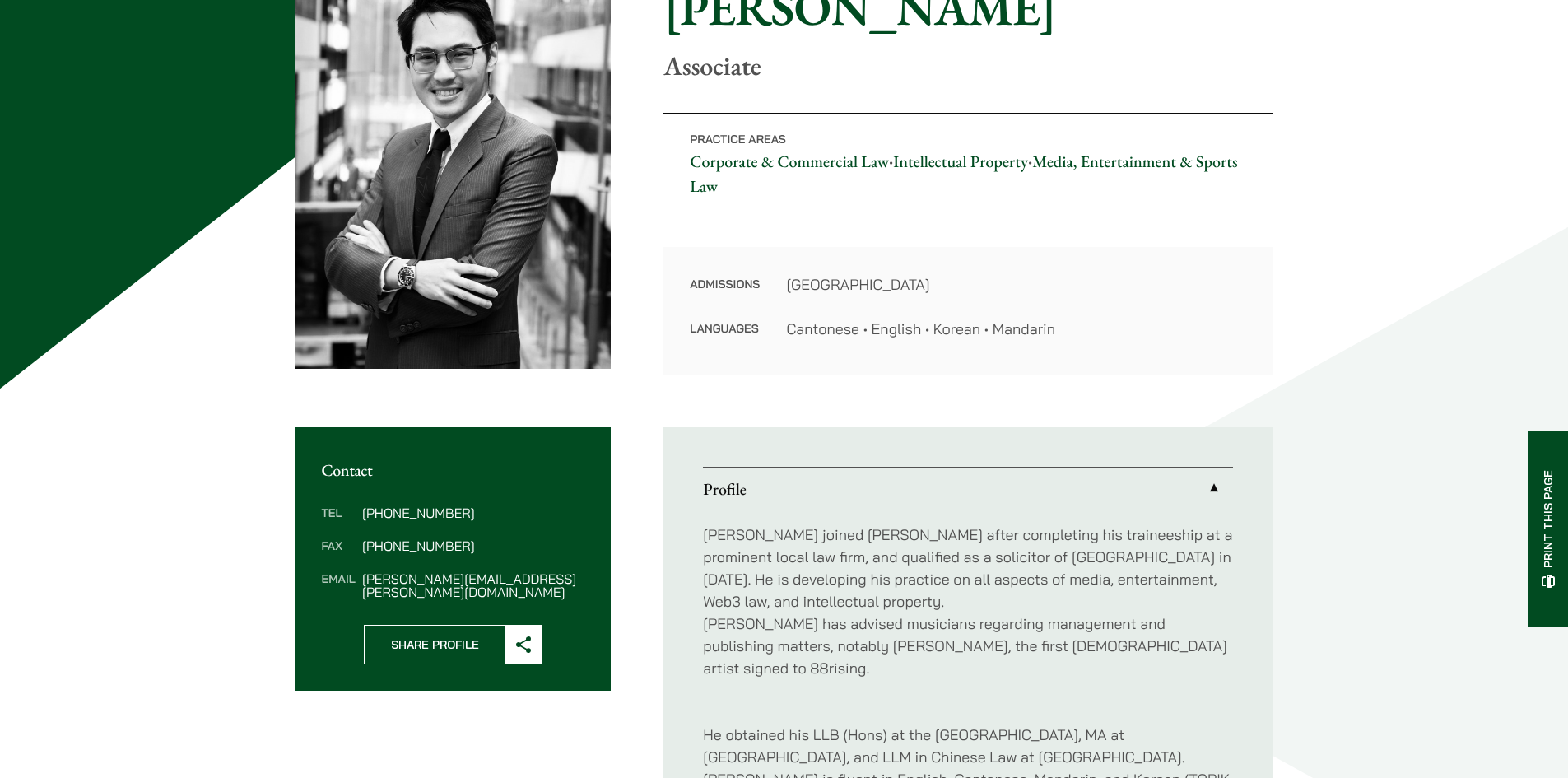
scroll to position [494, 0]
